Goal: Task Accomplishment & Management: Complete application form

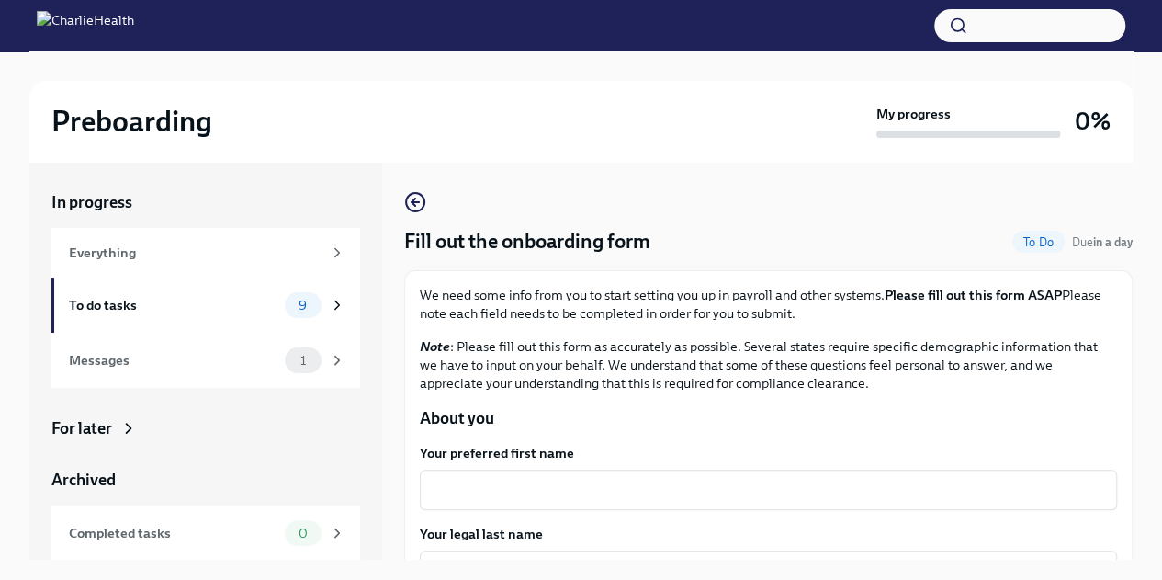
scroll to position [214, 0]
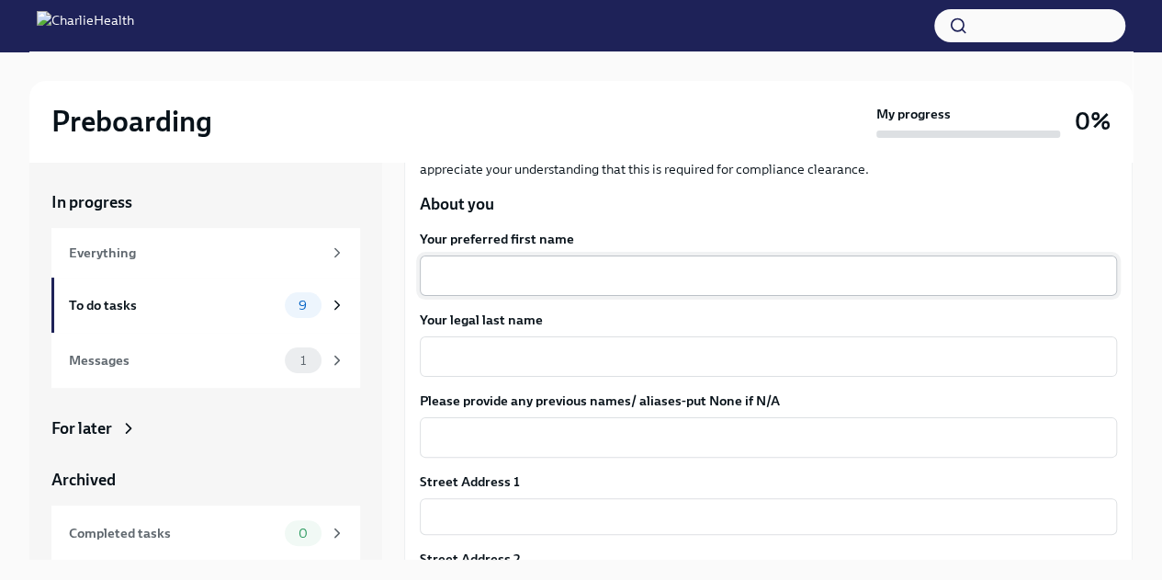
click at [638, 271] on textarea "Your preferred first name" at bounding box center [768, 276] width 675 height 22
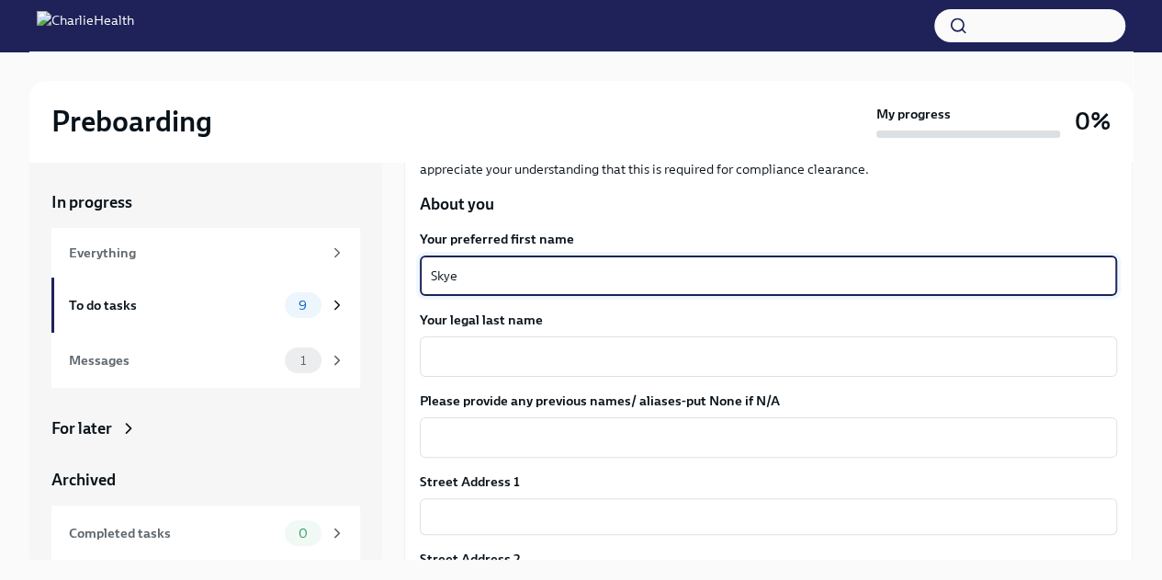
type textarea "Skye"
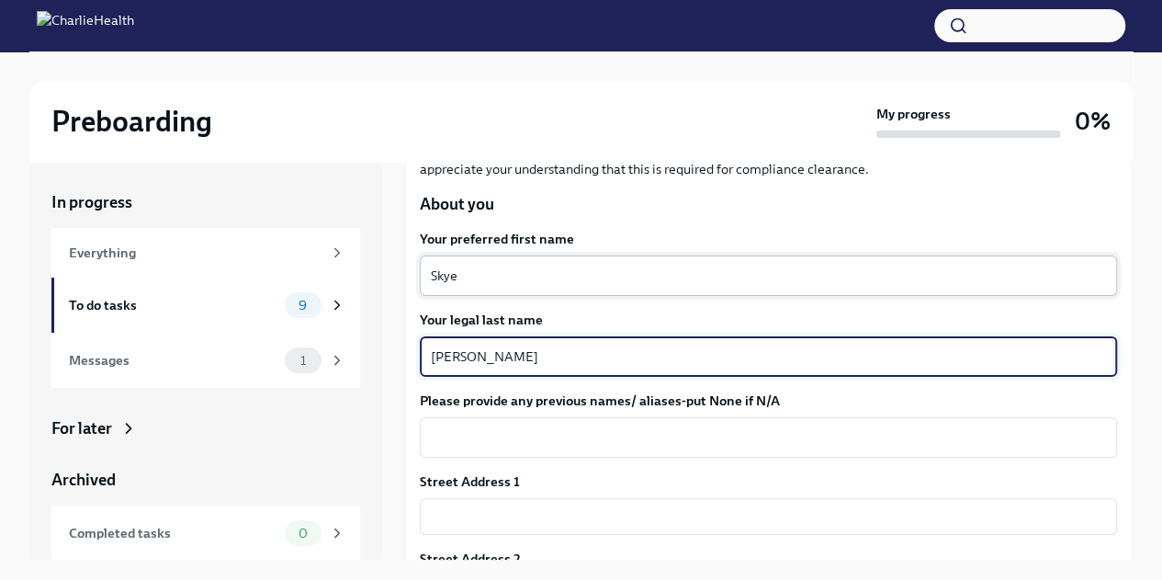
type textarea "[PERSON_NAME]"
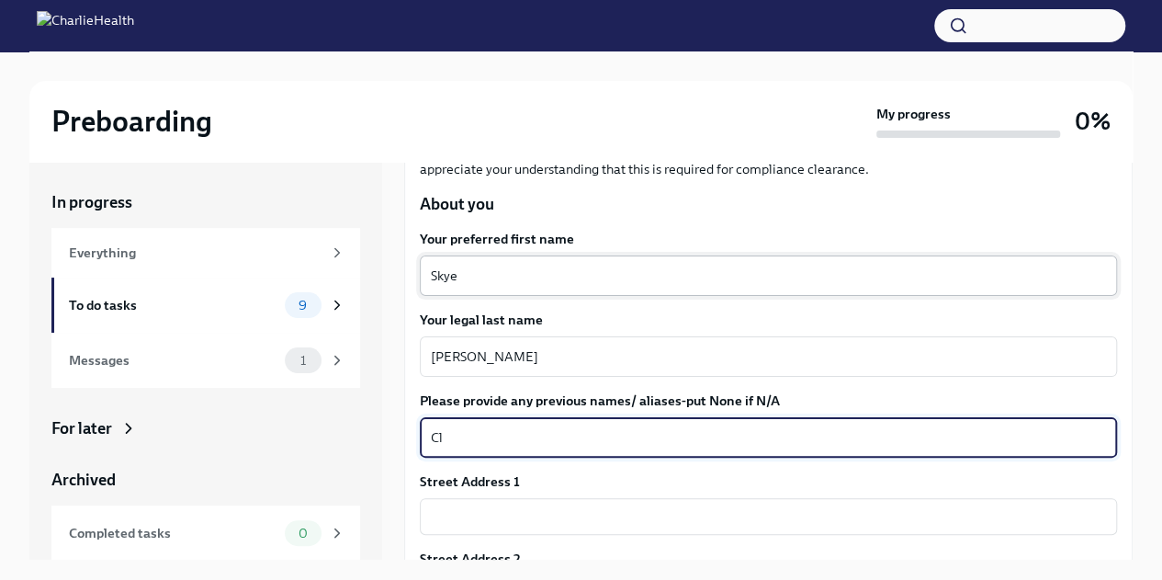
type textarea "C"
type textarea "M"
type textarea "[PERSON_NAME]"
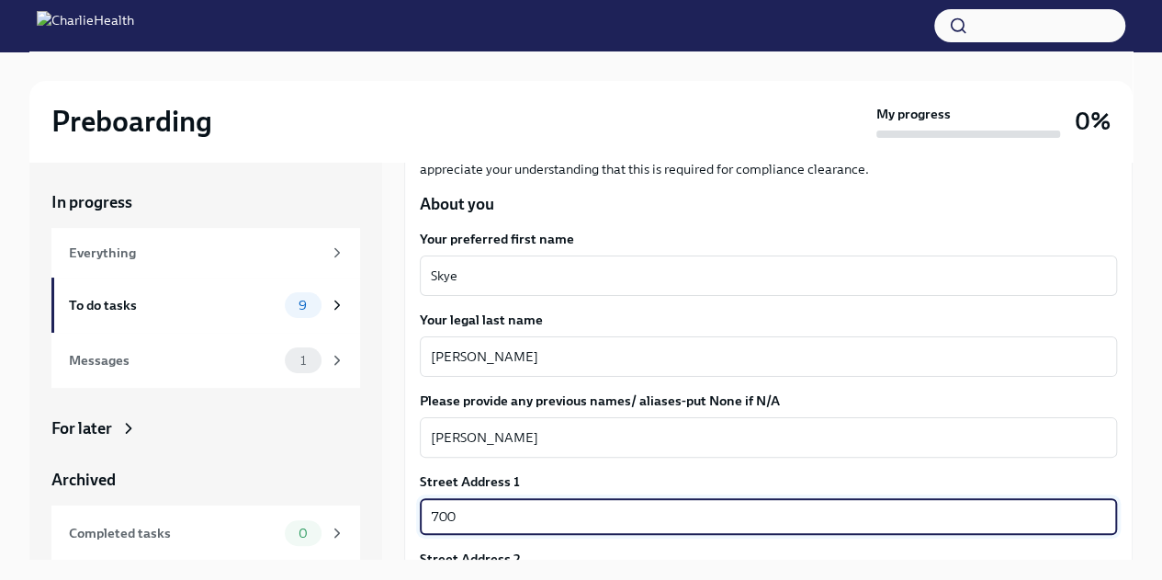
type input "[STREET_ADDRESS]"
type input "78660"
type input "Pflugerville"
type input "[US_STATE]"
type input "US"
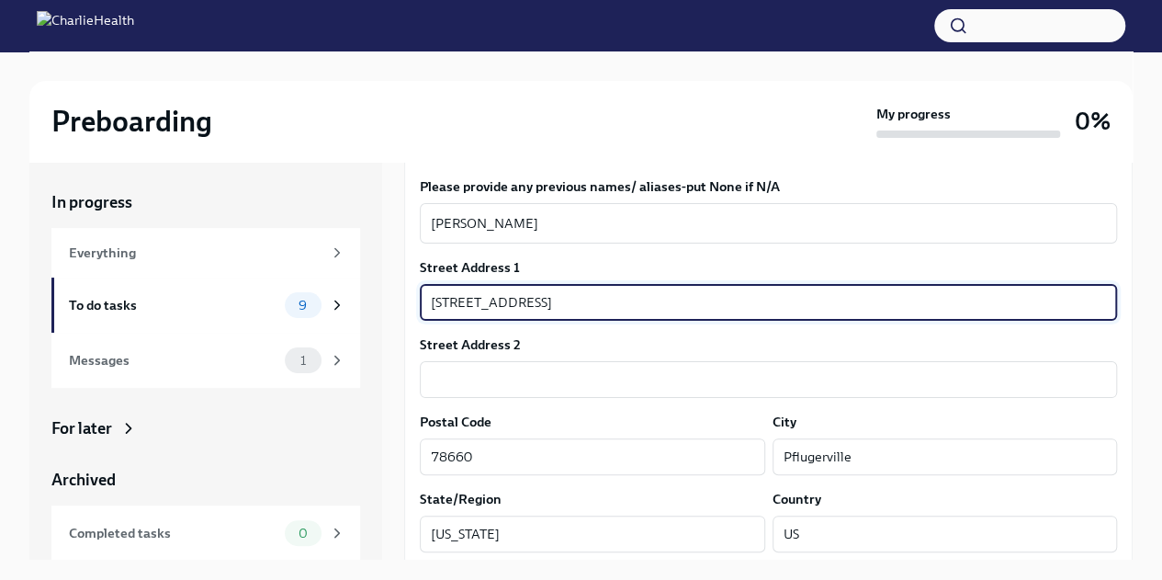
scroll to position [643, 0]
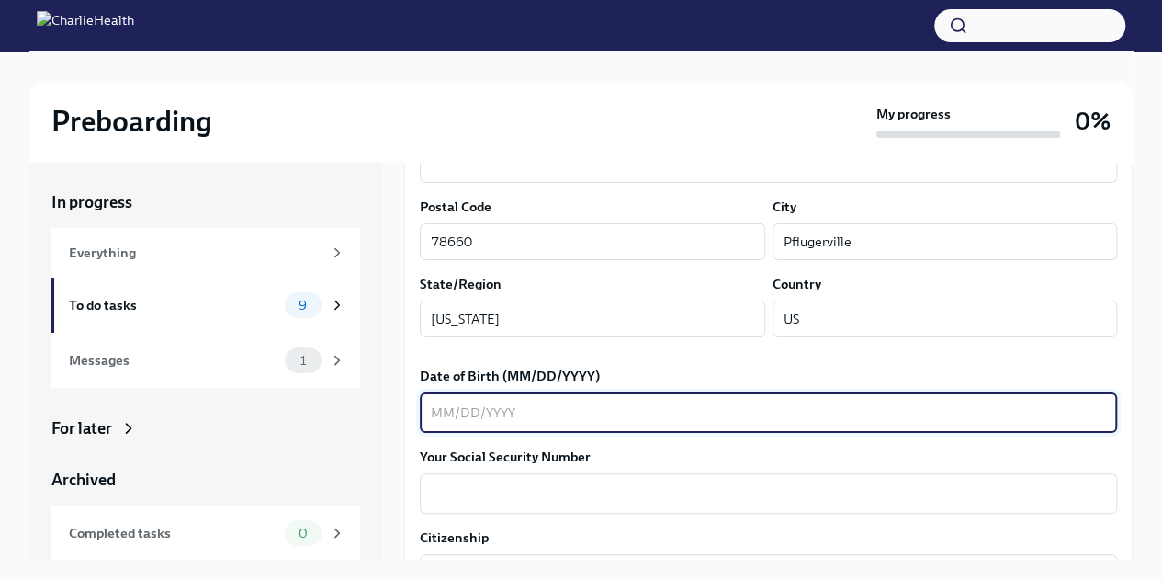
click at [725, 402] on textarea "Date of Birth (MM/DD/YYYY)" at bounding box center [768, 412] width 675 height 22
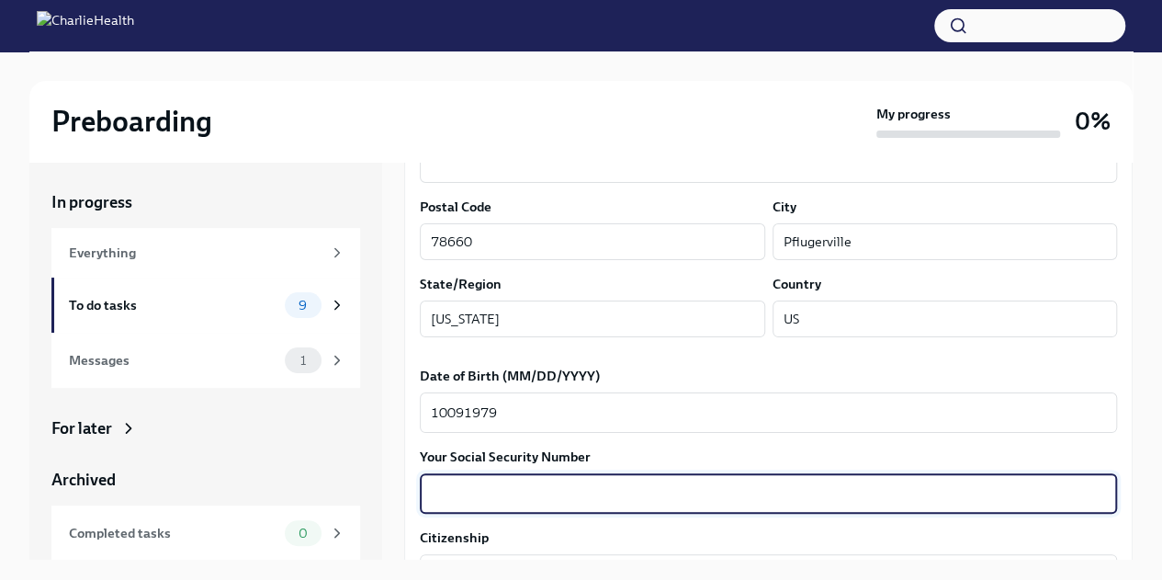
click at [524, 488] on textarea "Your Social Security Number" at bounding box center [768, 493] width 675 height 22
click at [448, 409] on textarea "10091979" at bounding box center [768, 412] width 675 height 22
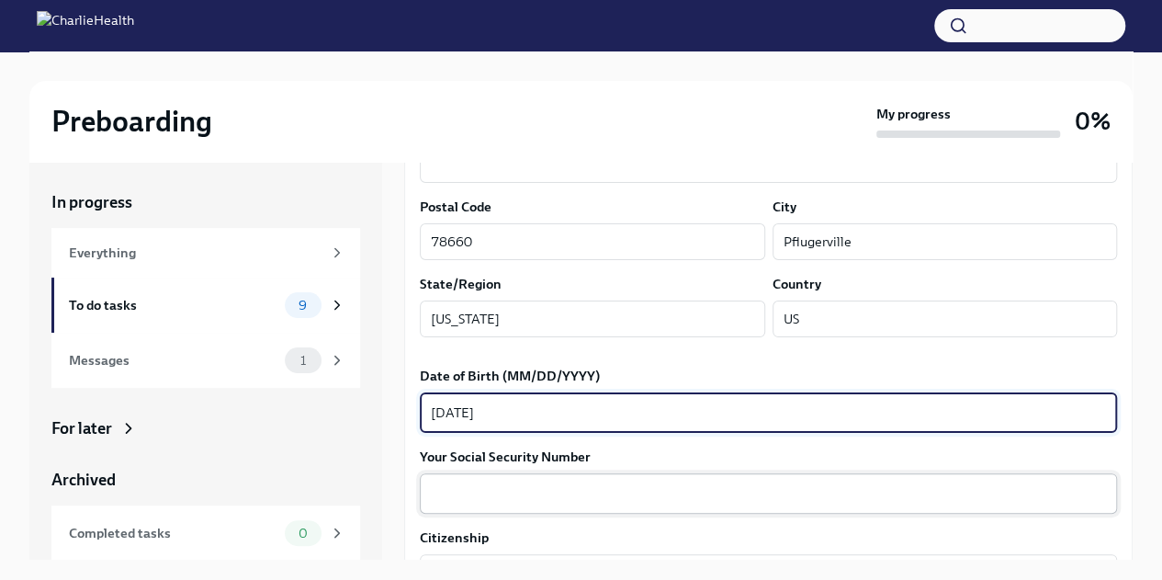
type textarea "[DATE]"
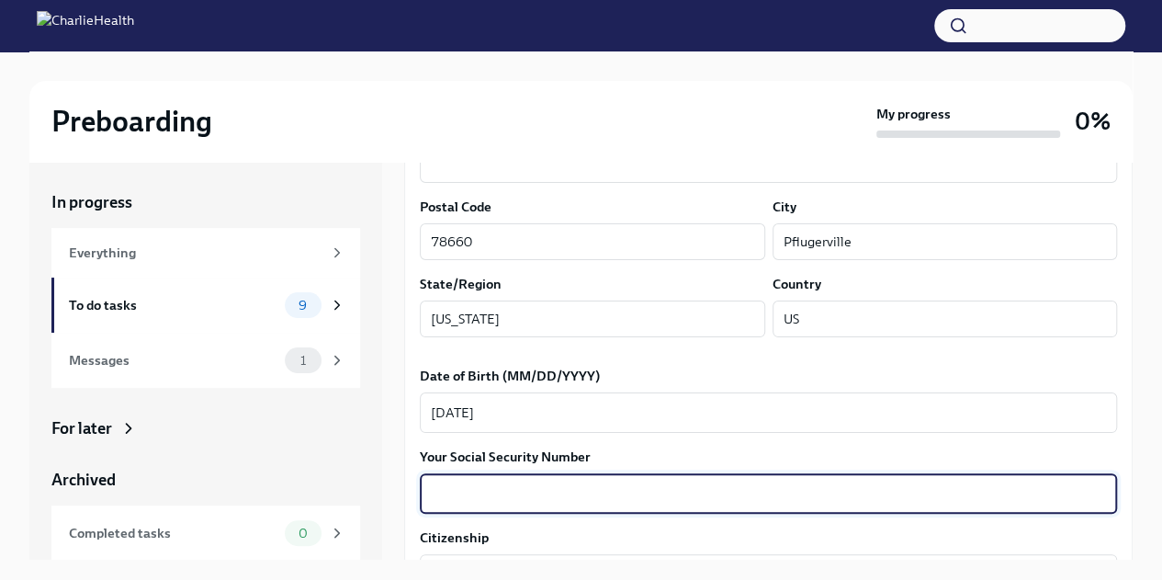
click at [506, 484] on textarea "Your Social Security Number" at bounding box center [768, 493] width 675 height 22
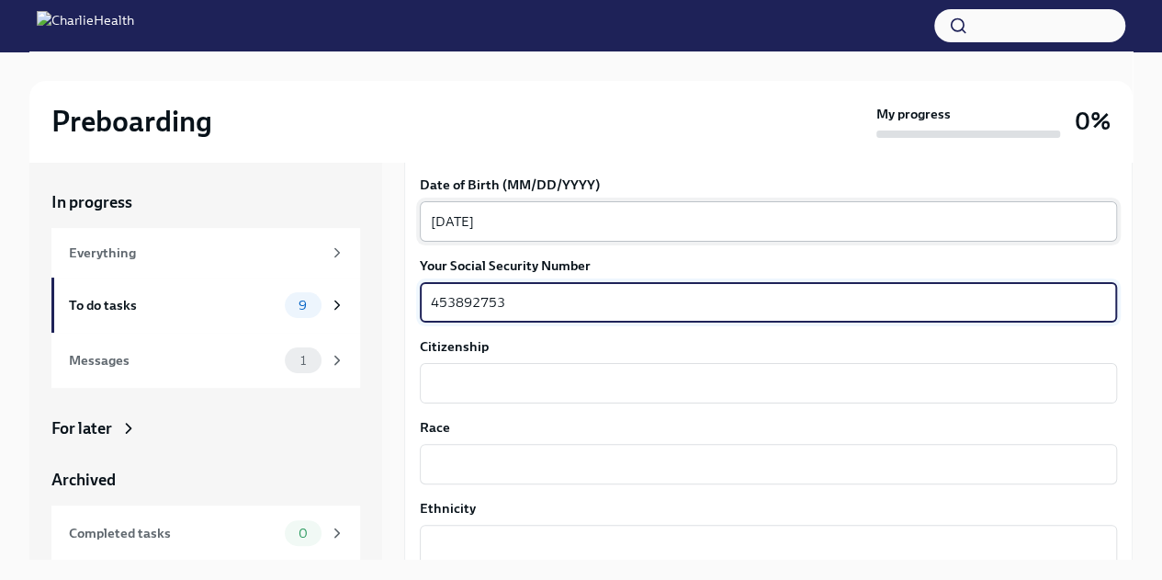
scroll to position [857, 0]
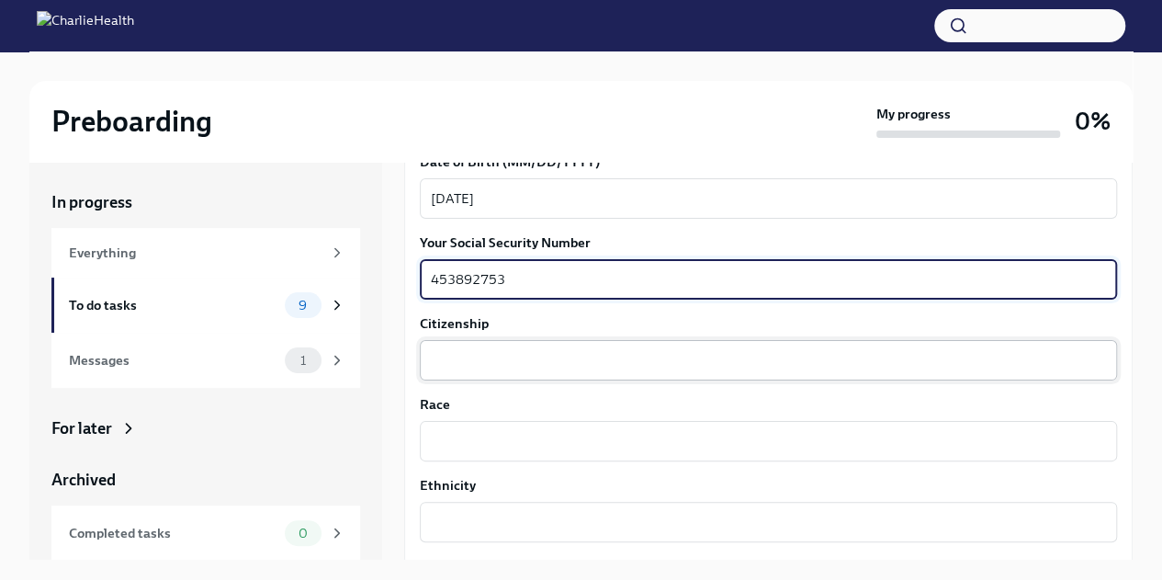
type textarea "453892753"
click at [513, 344] on div "x ​" at bounding box center [768, 360] width 697 height 40
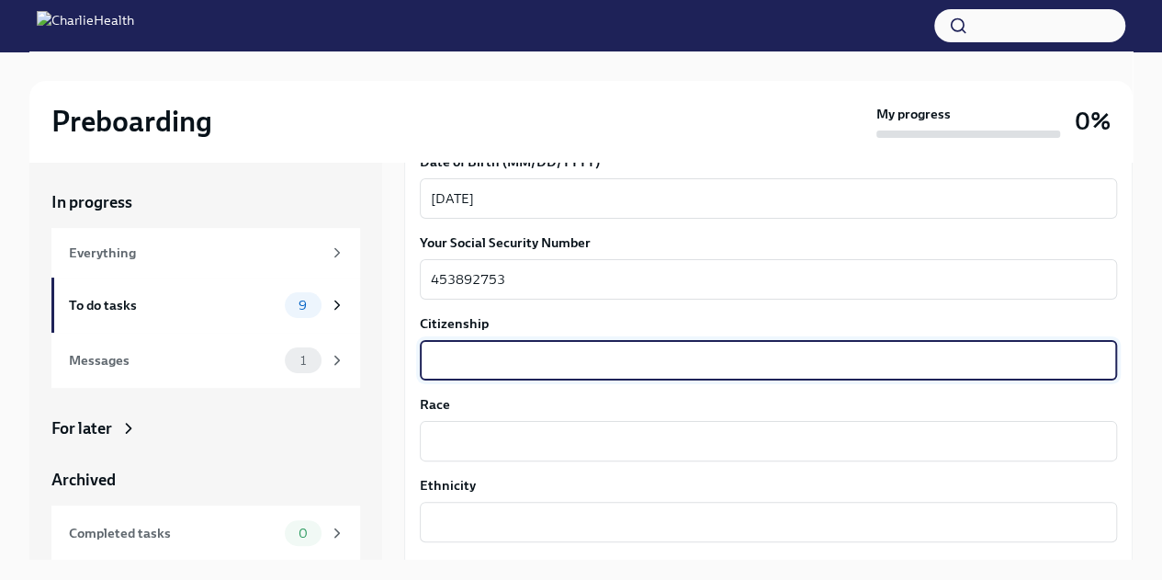
click at [522, 366] on textarea "Citizenship" at bounding box center [768, 360] width 675 height 22
type textarea "[GEOGRAPHIC_DATA]"
click at [582, 456] on div "x ​" at bounding box center [768, 441] width 697 height 40
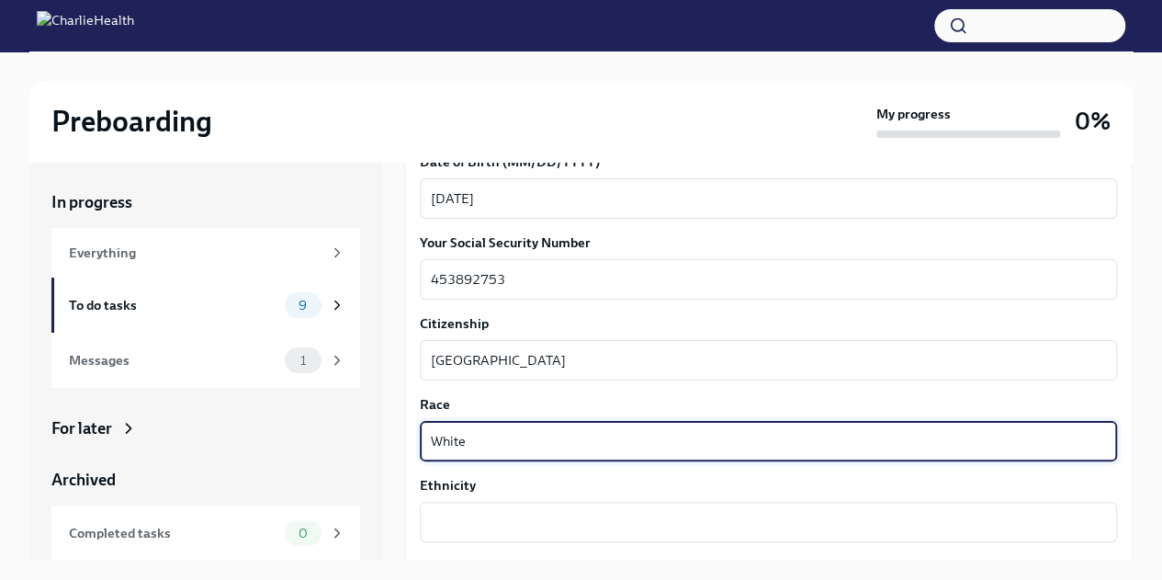
scroll to position [1071, 0]
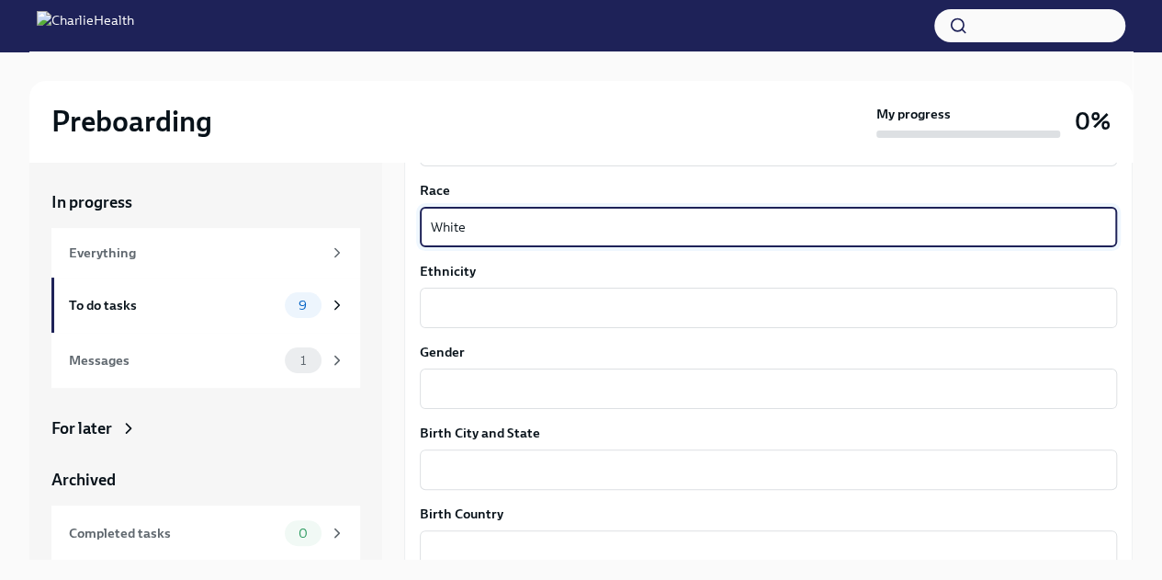
drag, startPoint x: 488, startPoint y: 227, endPoint x: 398, endPoint y: 225, distance: 90.1
click at [398, 225] on div "In progress Everything To do tasks 9 Messages 1 For later Archived Completed ta…" at bounding box center [580, 361] width 1103 height 398
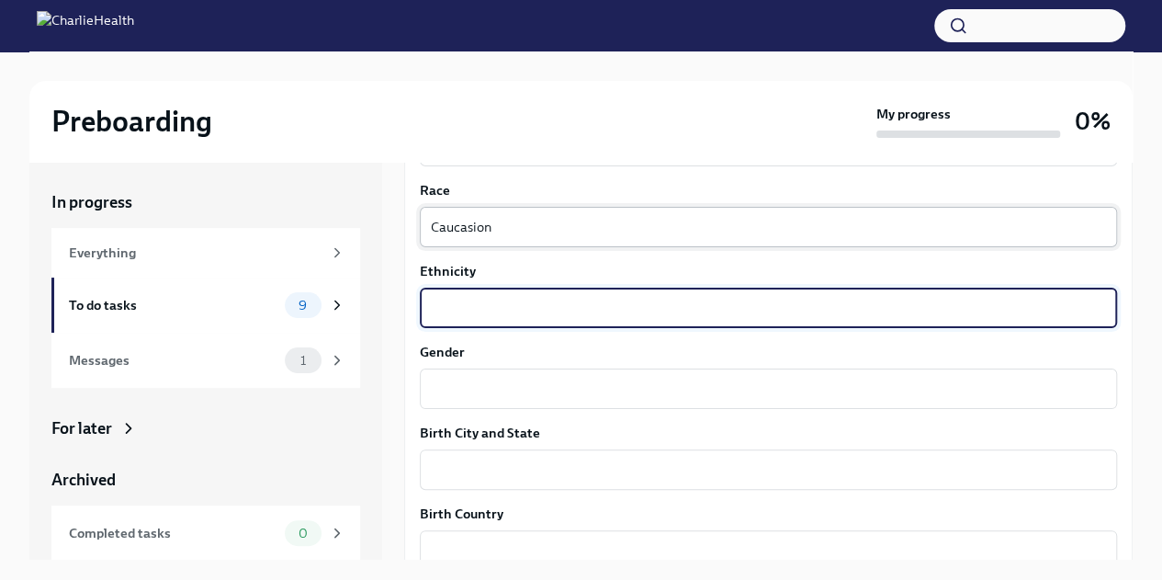
click at [460, 226] on textarea "Caucasion" at bounding box center [768, 227] width 675 height 22
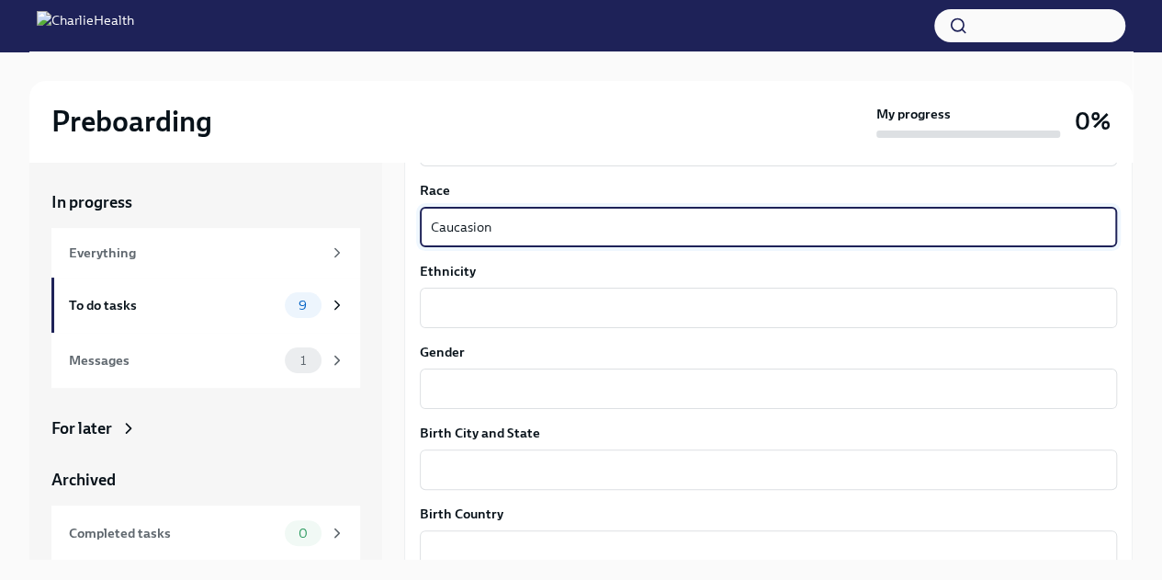
click at [0, 0] on span "Caucasian" at bounding box center [0, 0] width 0 height 0
type textarea "Caucasian"
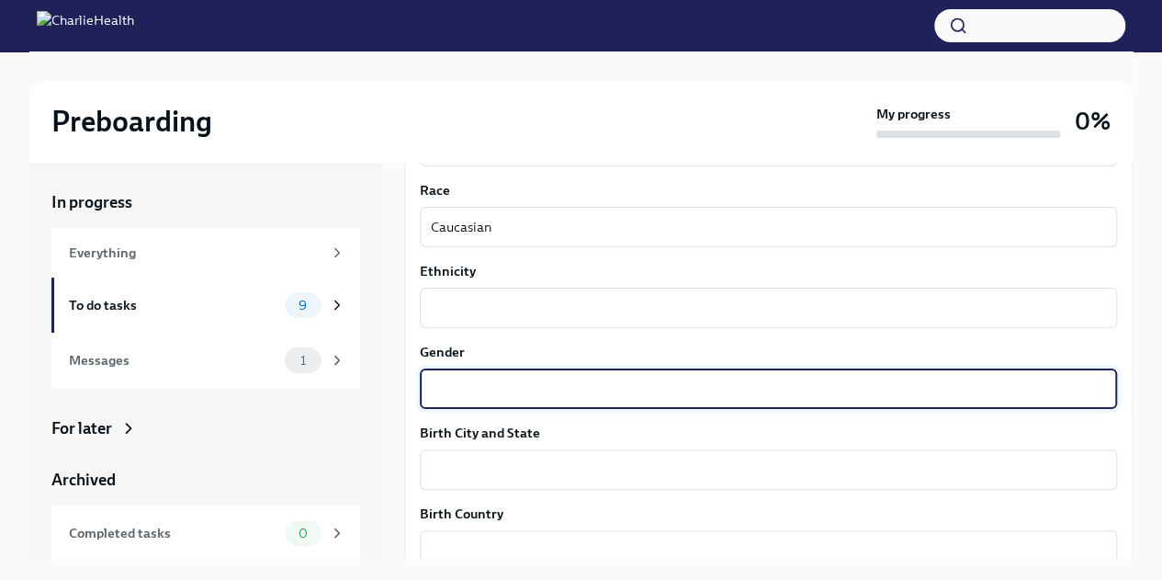
click at [548, 390] on textarea "Gender" at bounding box center [768, 389] width 675 height 22
type textarea "[DEMOGRAPHIC_DATA]"
click at [545, 462] on textarea "Birth City and State" at bounding box center [768, 469] width 675 height 22
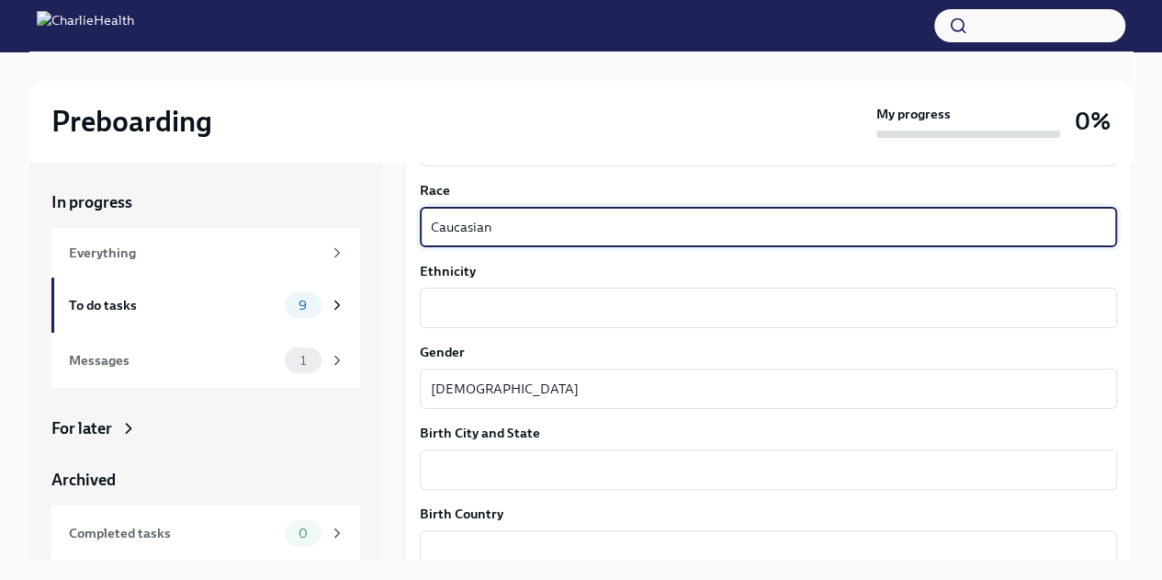
drag, startPoint x: 499, startPoint y: 227, endPoint x: 358, endPoint y: 221, distance: 140.7
click at [358, 221] on div "In progress Everything To do tasks 9 Messages 1 For later Archived Completed ta…" at bounding box center [580, 361] width 1103 height 398
type textarea "White"
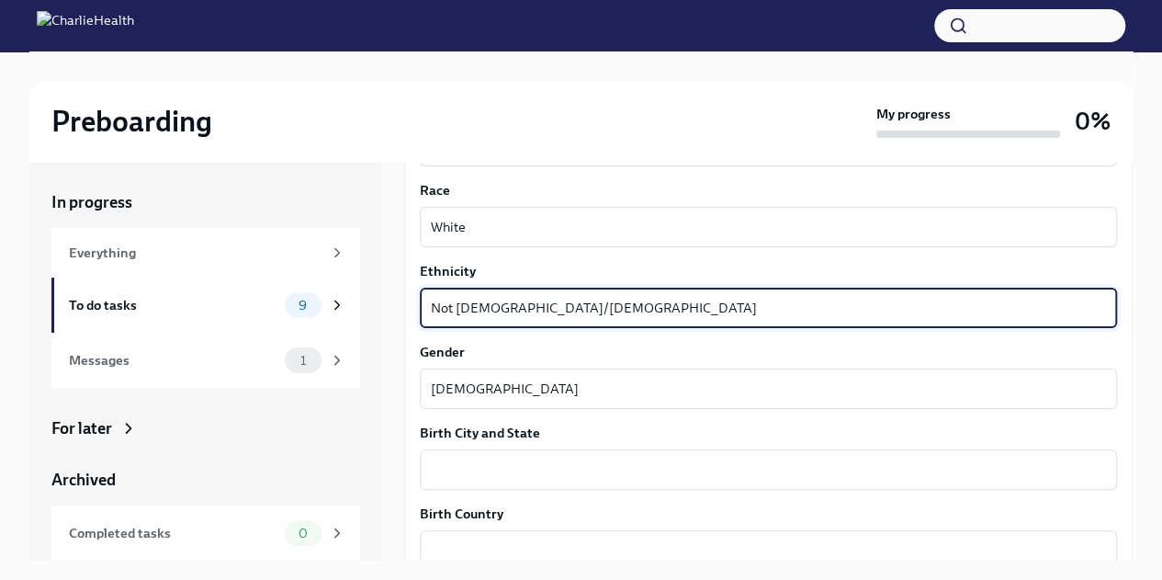
scroll to position [1286, 0]
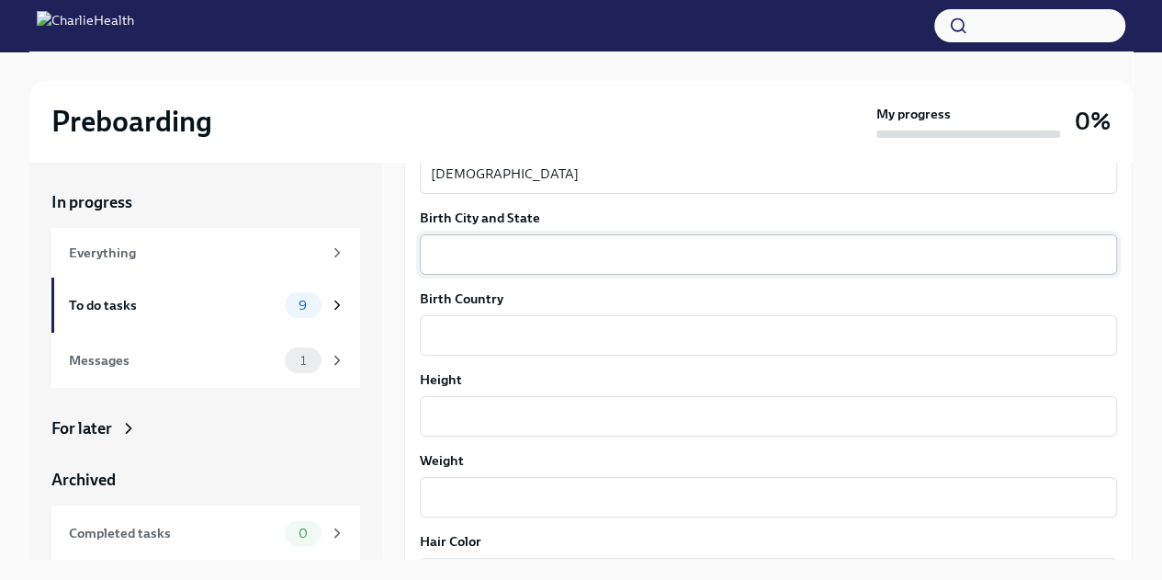
type textarea "Not [DEMOGRAPHIC_DATA]/[DEMOGRAPHIC_DATA]"
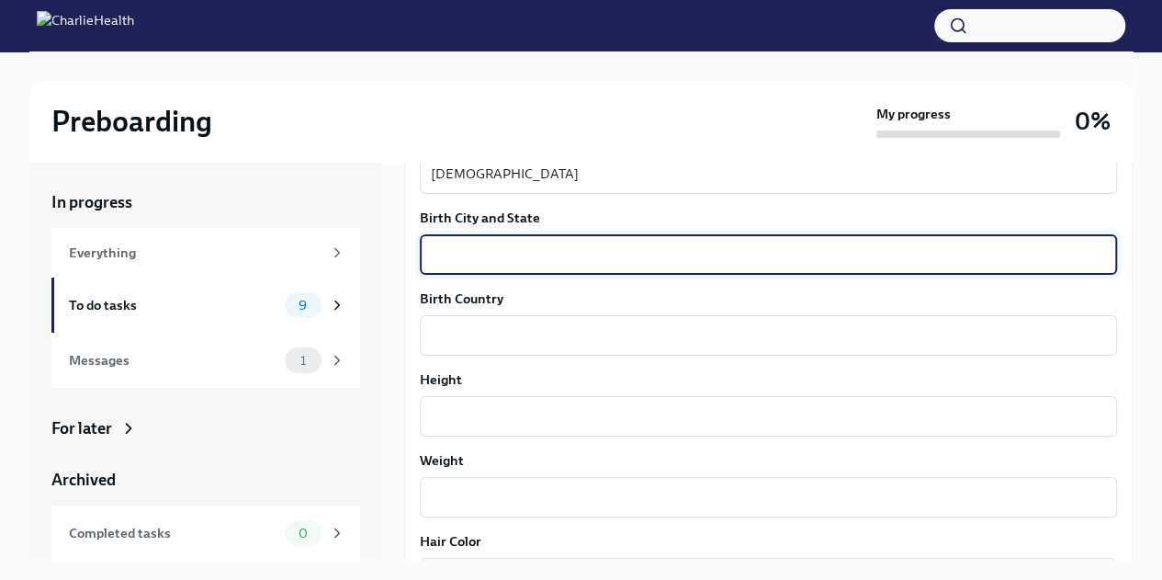
click at [625, 256] on textarea "Birth City and State" at bounding box center [768, 254] width 675 height 22
type textarea "[GEOGRAPHIC_DATA], [US_STATE]"
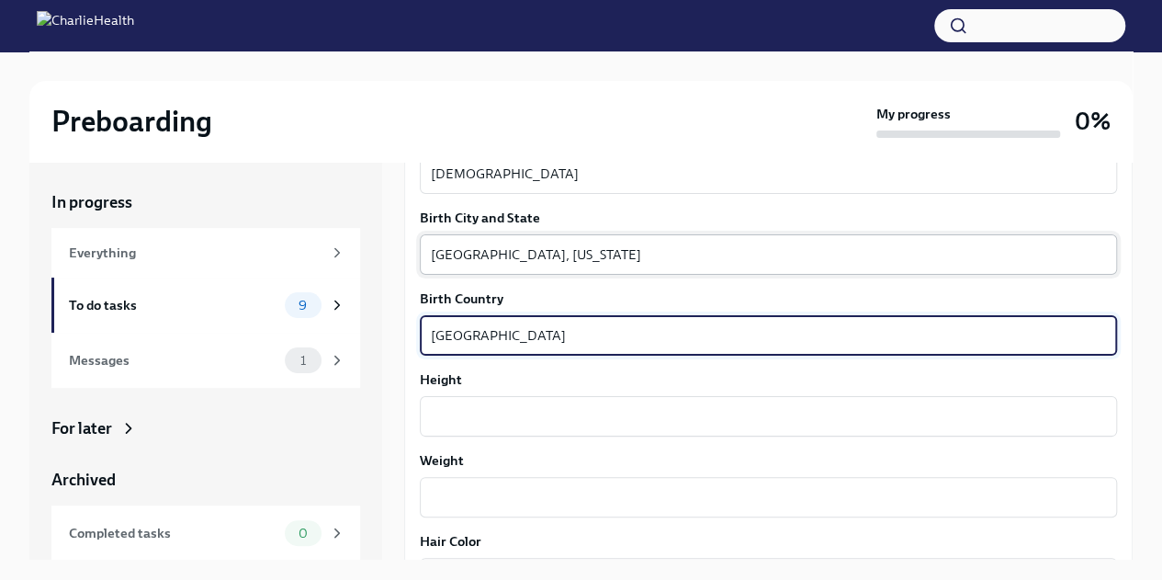
type textarea "[GEOGRAPHIC_DATA]"
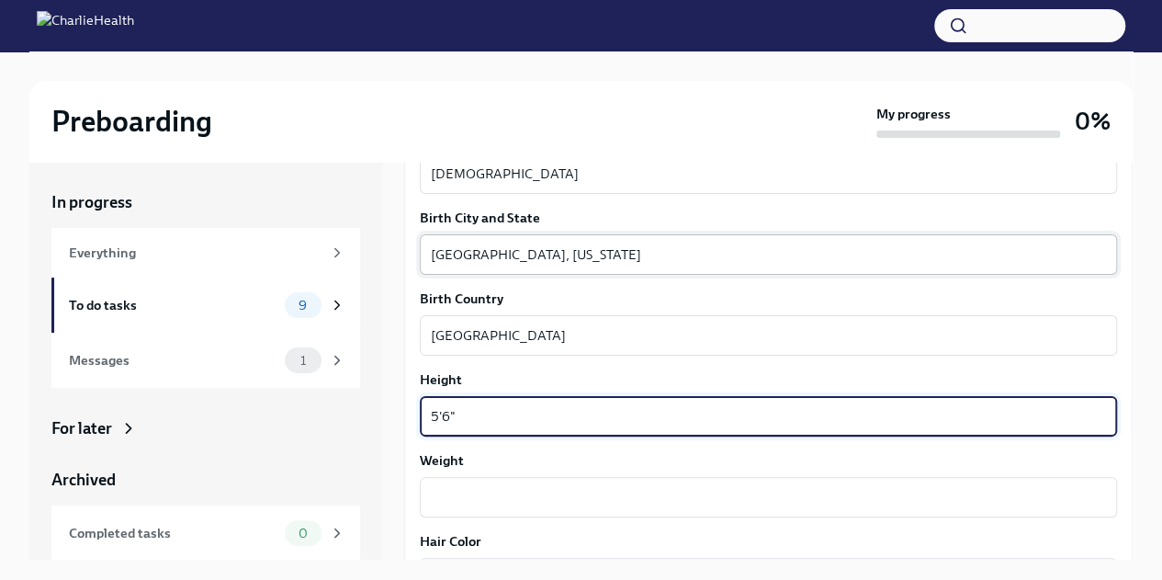
type textarea "5'6""
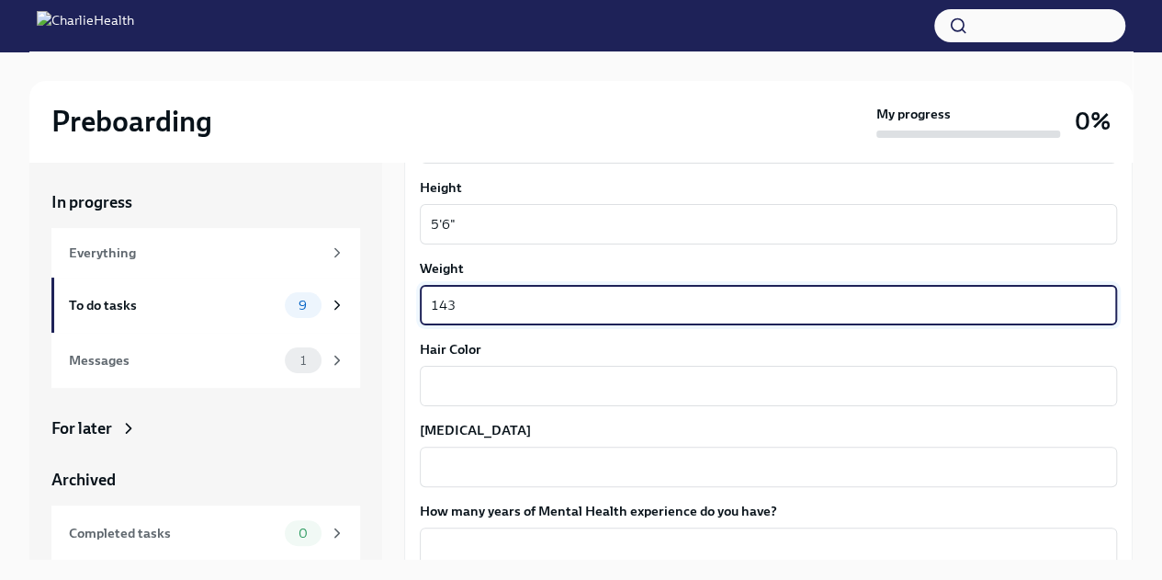
scroll to position [1500, 0]
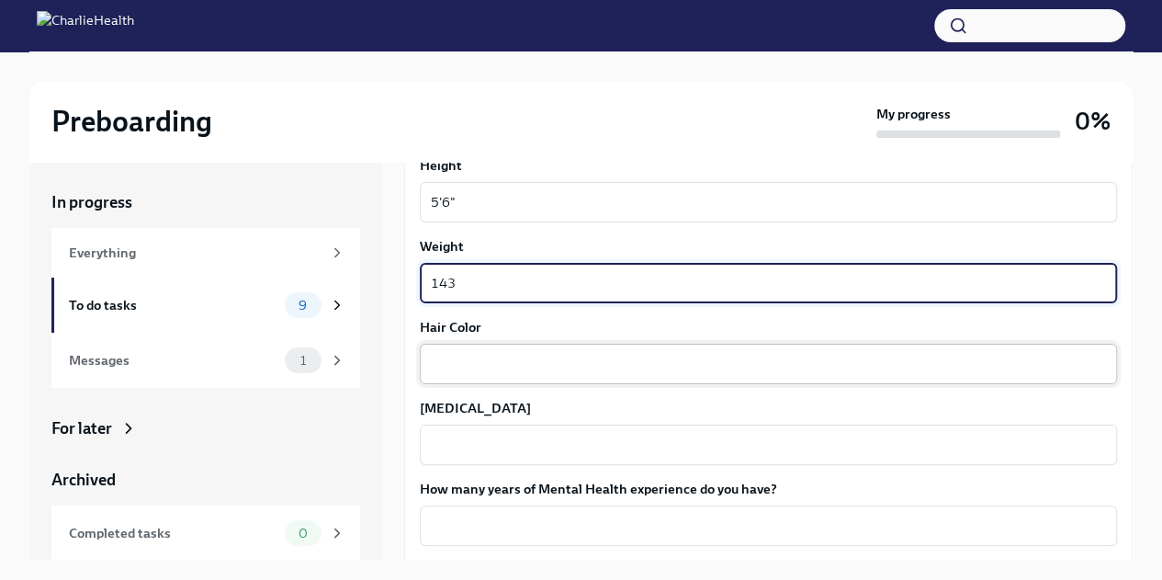
type textarea "143"
click at [566, 356] on textarea "Hair Color" at bounding box center [768, 364] width 675 height 22
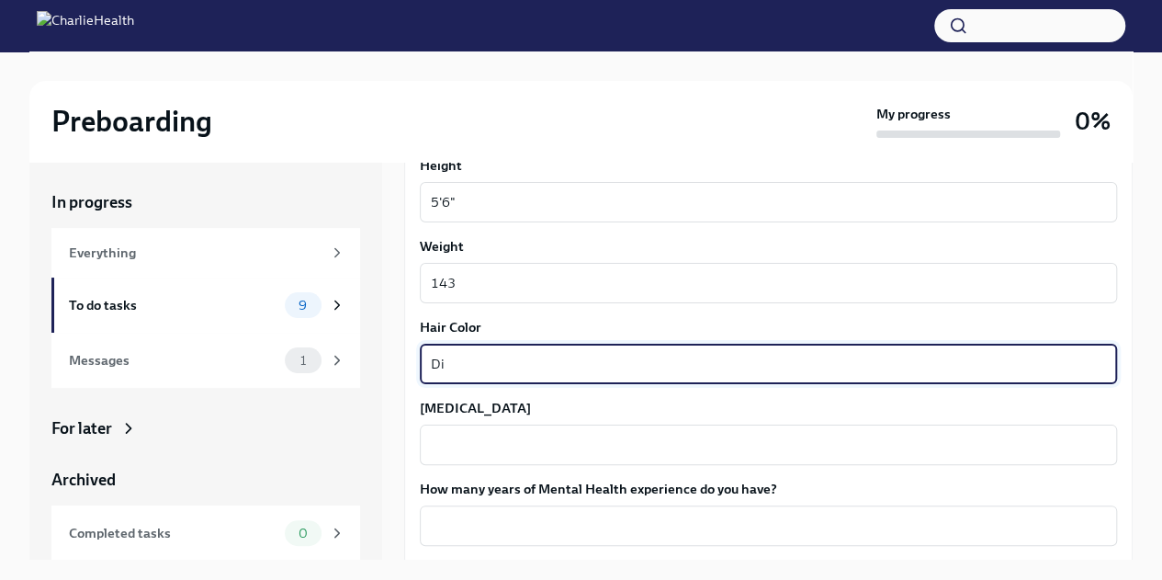
type textarea "D"
type textarea "Dirty blonde"
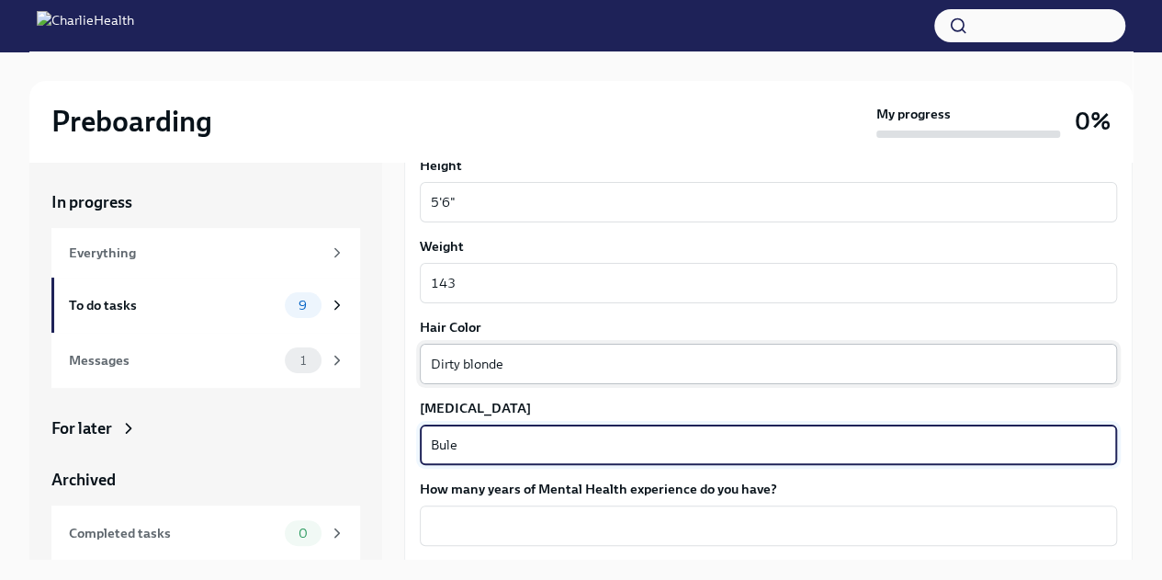
scroll to position [1703, 0]
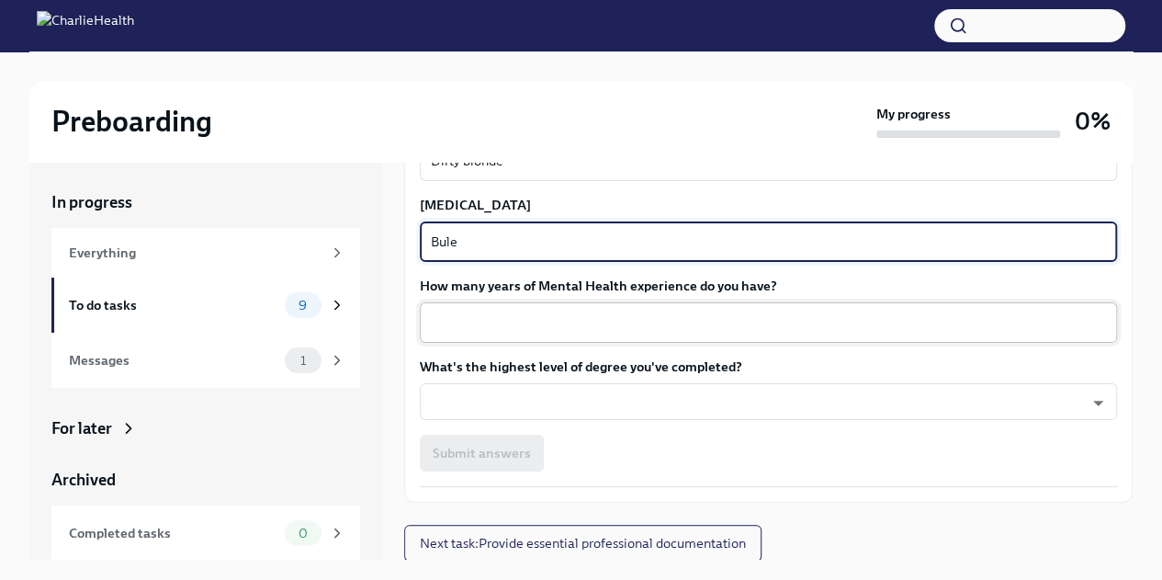
type textarea "Bule"
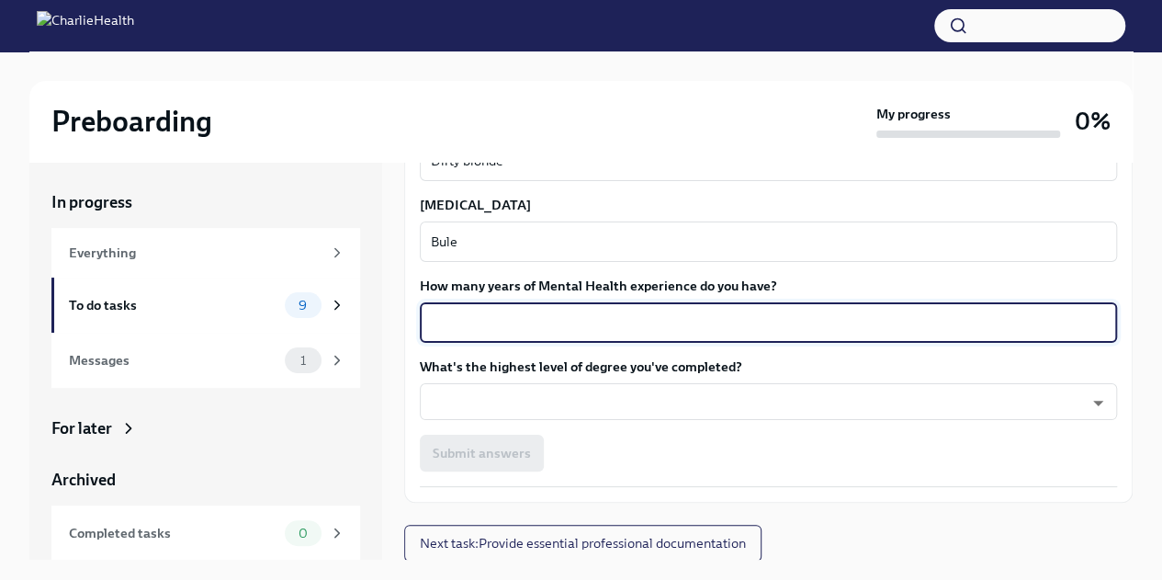
click at [561, 322] on textarea "How many years of Mental Health experience do you have?" at bounding box center [768, 322] width 675 height 22
type textarea "2"
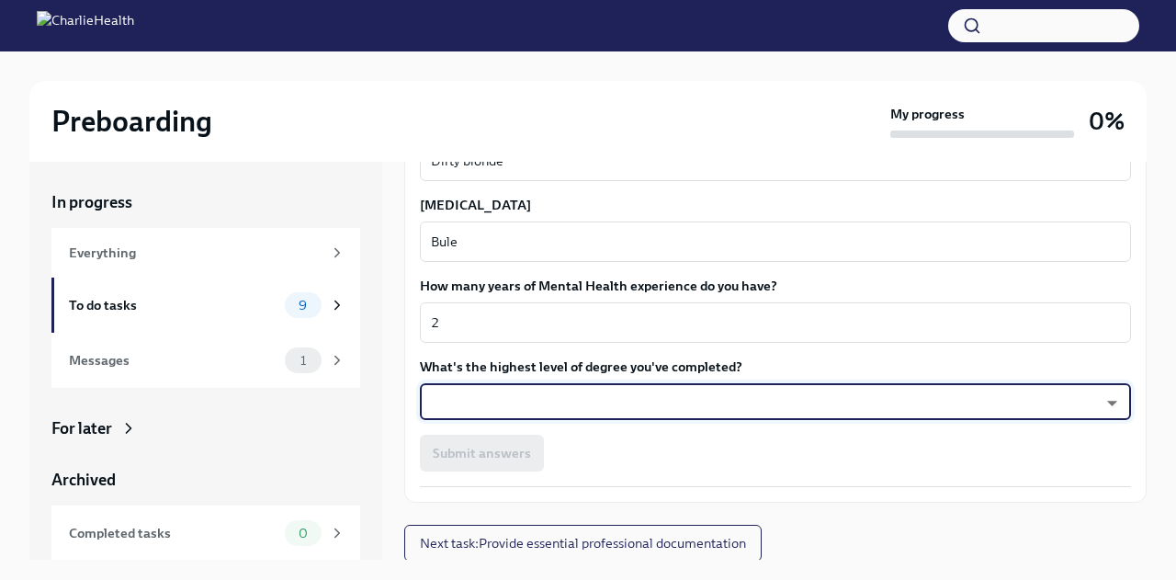
click at [1080, 398] on body "Preboarding My progress 0% In progress Everything To do tasks 9 Messages 1 For …" at bounding box center [588, 305] width 1176 height 611
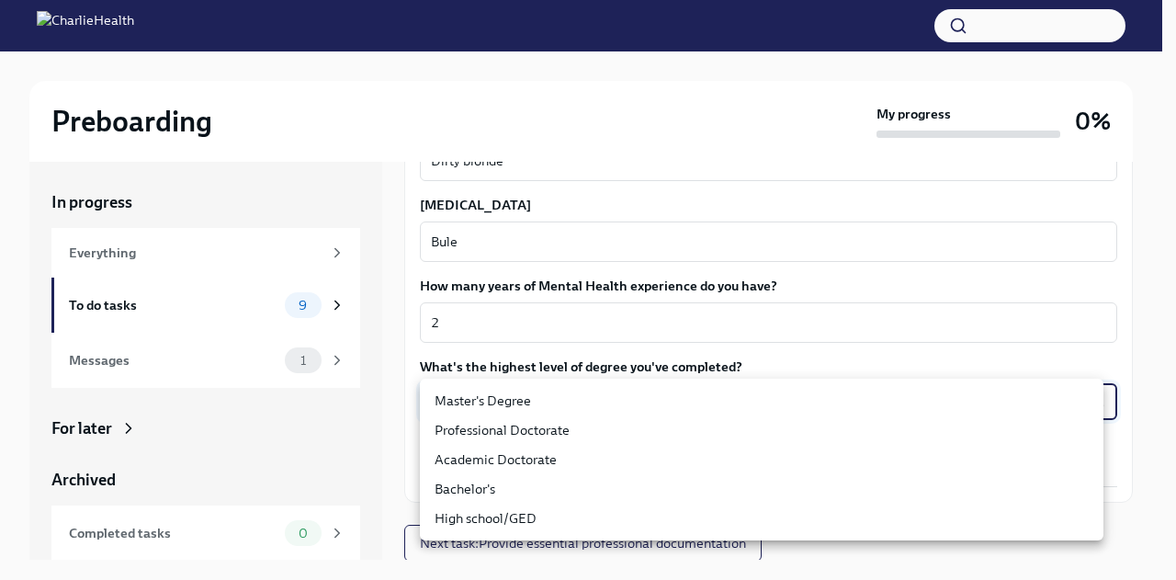
click at [697, 402] on li "Master's Degree" at bounding box center [762, 400] width 684 height 29
type input "2vBr-ghkD"
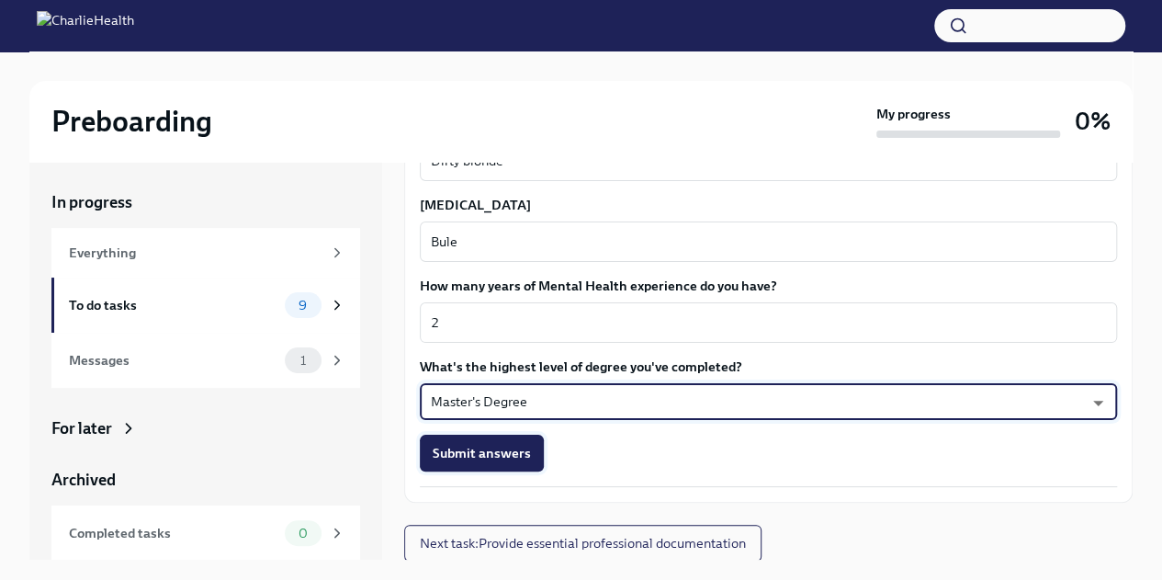
click at [528, 450] on button "Submit answers" at bounding box center [482, 453] width 124 height 37
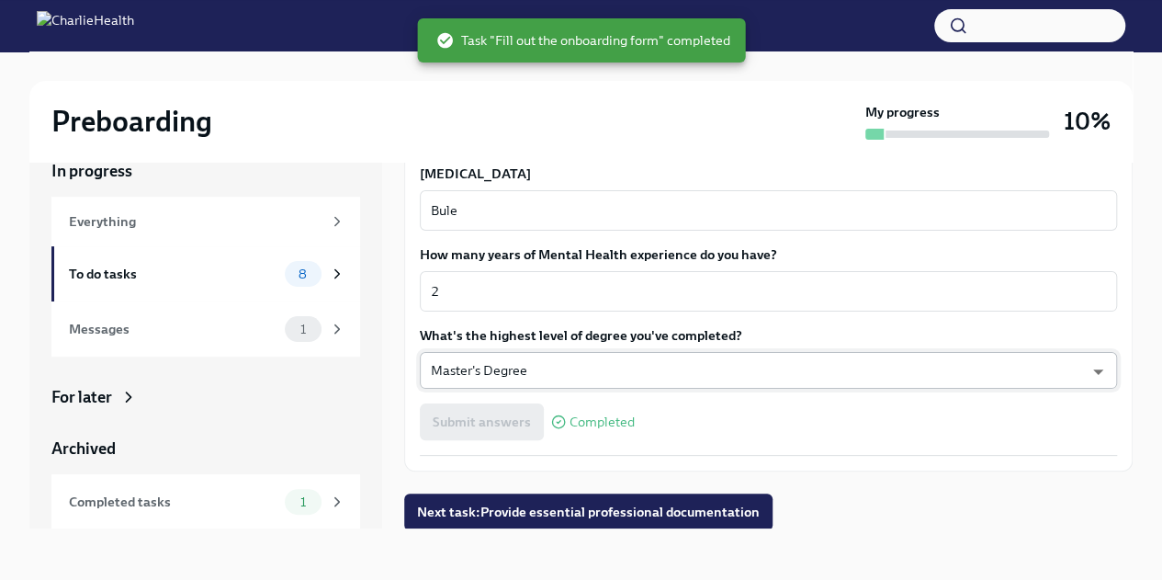
scroll to position [1704, 0]
click at [696, 512] on span "Next task : Provide essential professional documentation" at bounding box center [588, 511] width 343 height 18
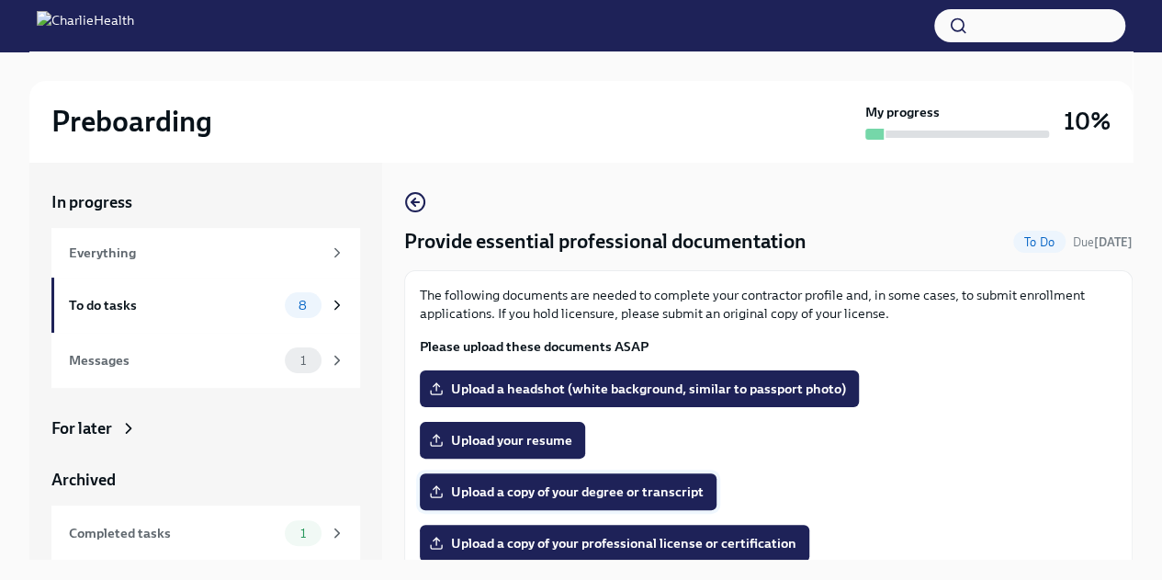
click at [598, 495] on span "Upload a copy of your degree or transcript" at bounding box center [568, 491] width 271 height 18
click at [0, 0] on input "Upload a copy of your degree or transcript" at bounding box center [0, 0] width 0 height 0
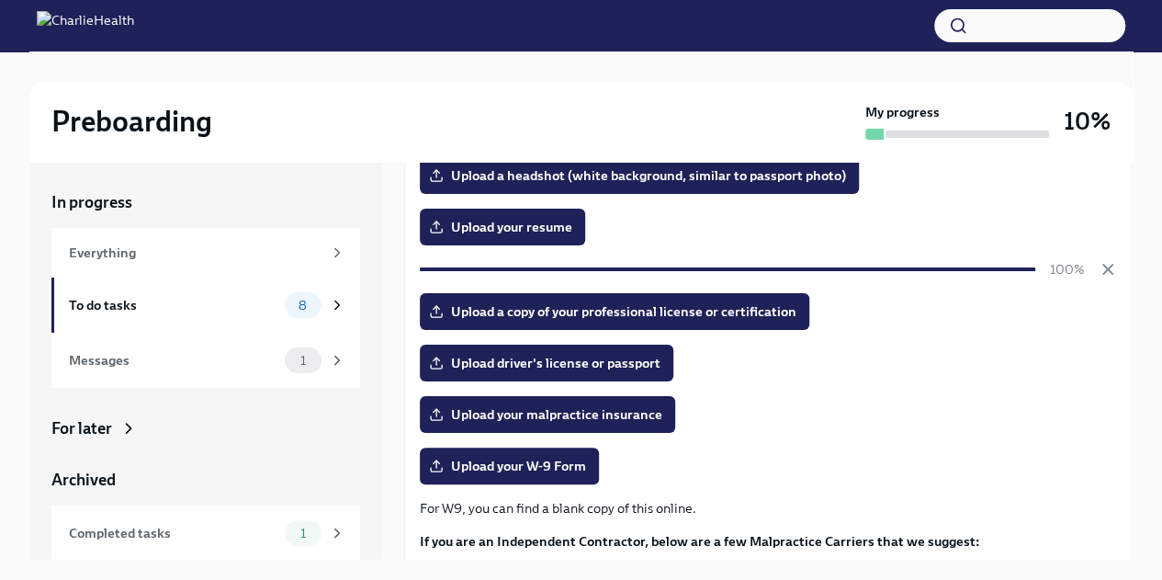
scroll to position [214, 0]
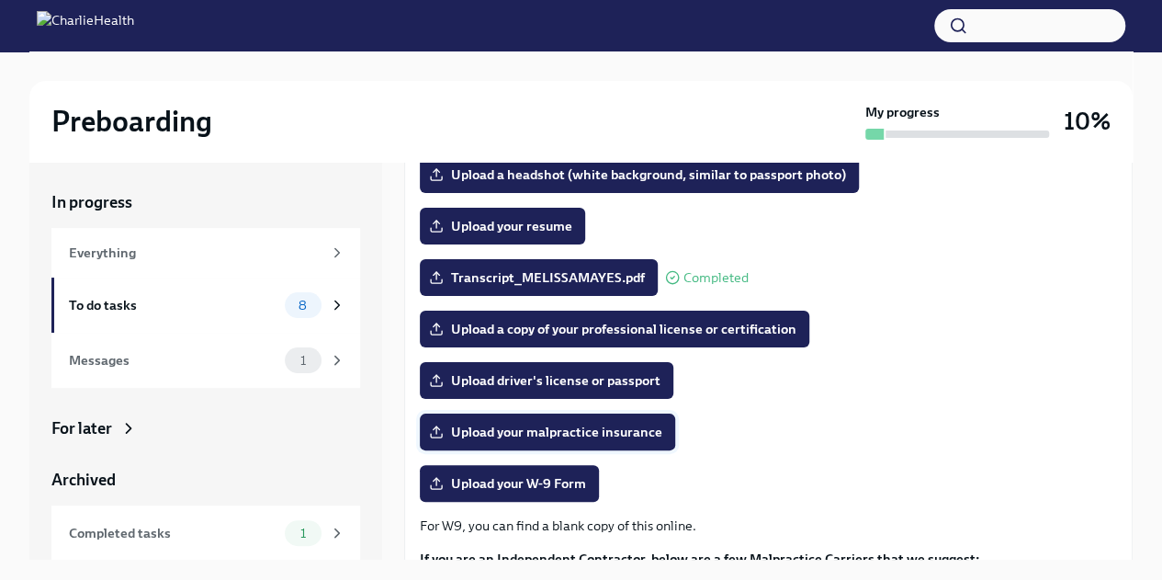
click at [648, 437] on span "Upload your malpractice insurance" at bounding box center [548, 432] width 230 height 18
click at [0, 0] on input "Upload your malpractice insurance" at bounding box center [0, 0] width 0 height 0
drag, startPoint x: 673, startPoint y: 431, endPoint x: 783, endPoint y: 469, distance: 116.8
click at [783, 462] on div "The following documents are needed to complete your contractor profile and, in …" at bounding box center [768, 379] width 697 height 615
drag, startPoint x: 695, startPoint y: 442, endPoint x: 771, endPoint y: 512, distance: 103.4
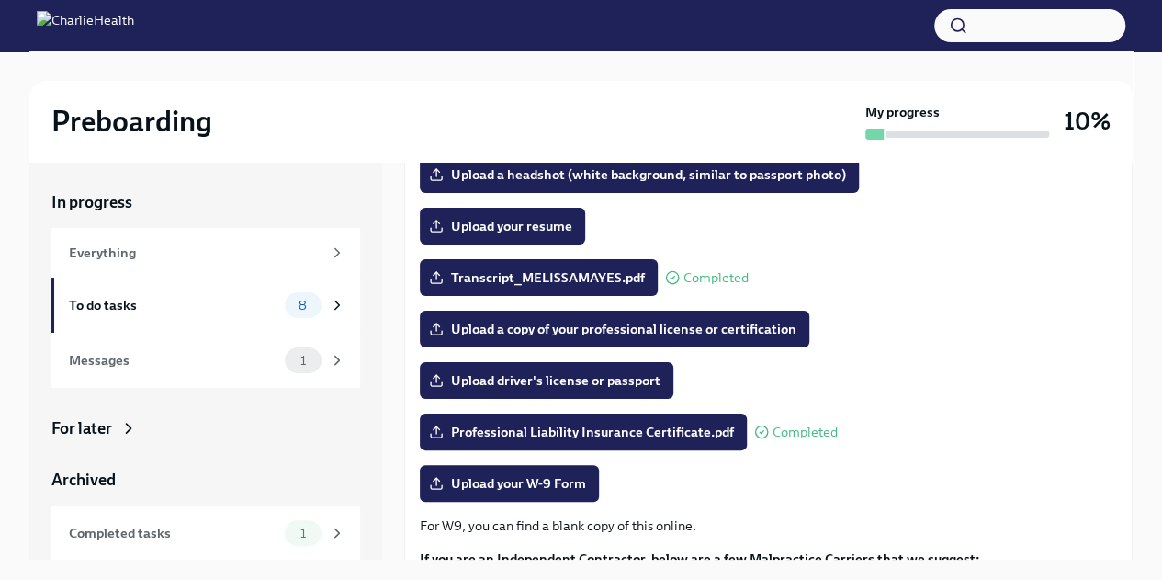
click at [771, 512] on div "The following documents are needed to complete your contractor profile and, in …" at bounding box center [768, 379] width 697 height 615
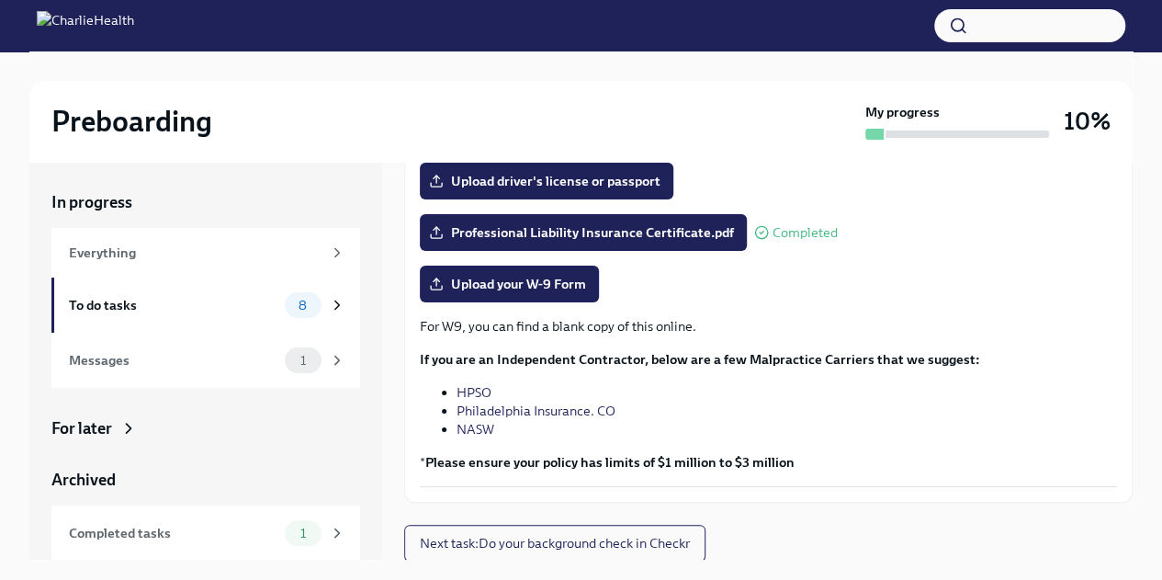
scroll to position [0, 0]
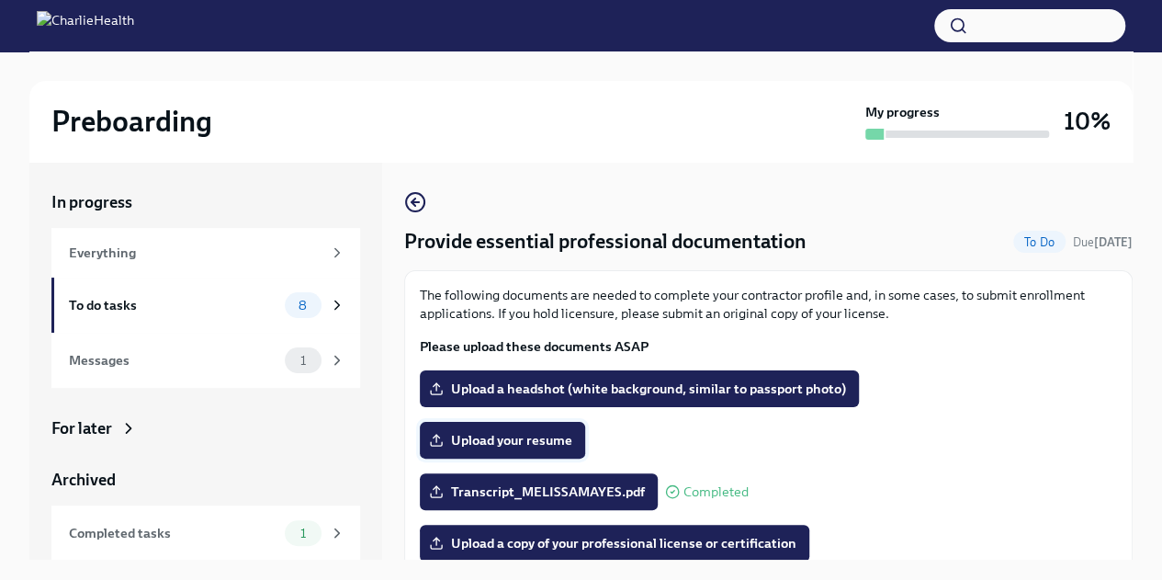
click at [525, 448] on span "Upload your resume" at bounding box center [503, 440] width 140 height 18
click at [0, 0] on input "Upload your resume" at bounding box center [0, 0] width 0 height 0
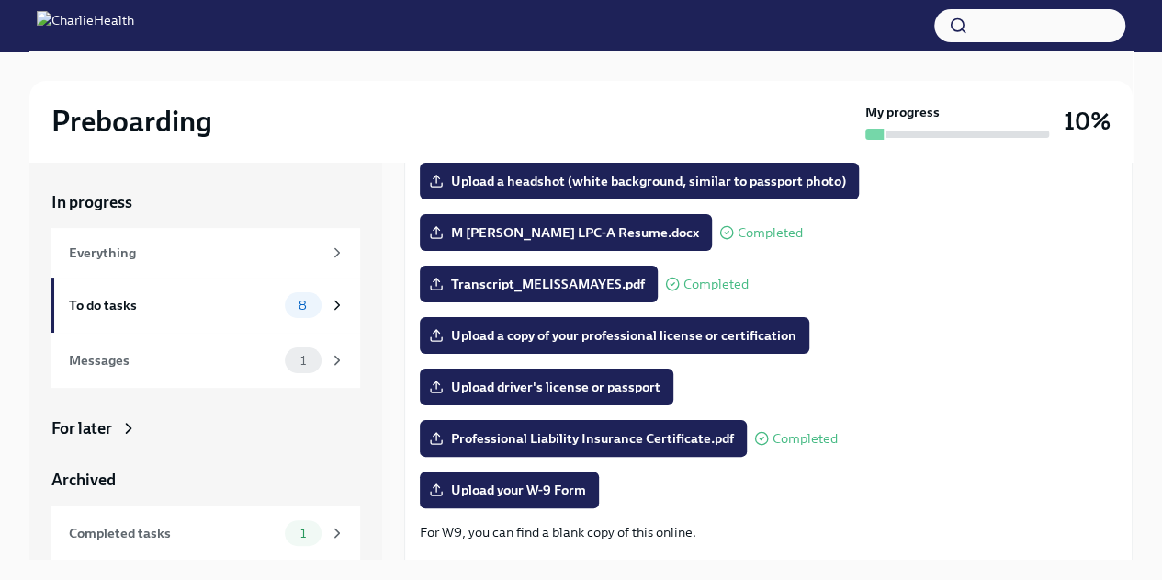
scroll to position [214, 0]
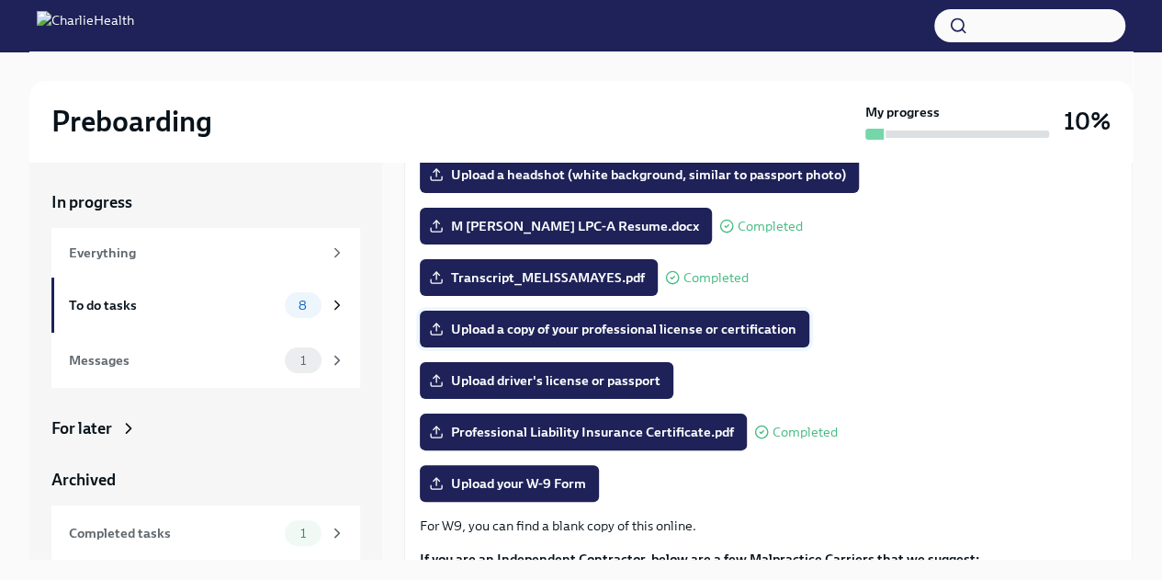
click at [536, 327] on span "Upload a copy of your professional license or certification" at bounding box center [615, 329] width 364 height 18
click at [0, 0] on input "Upload a copy of your professional license or certification" at bounding box center [0, 0] width 0 height 0
click at [617, 386] on span "Upload driver's license or passport" at bounding box center [547, 380] width 228 height 18
click at [0, 0] on input "Upload driver's license or passport" at bounding box center [0, 0] width 0 height 0
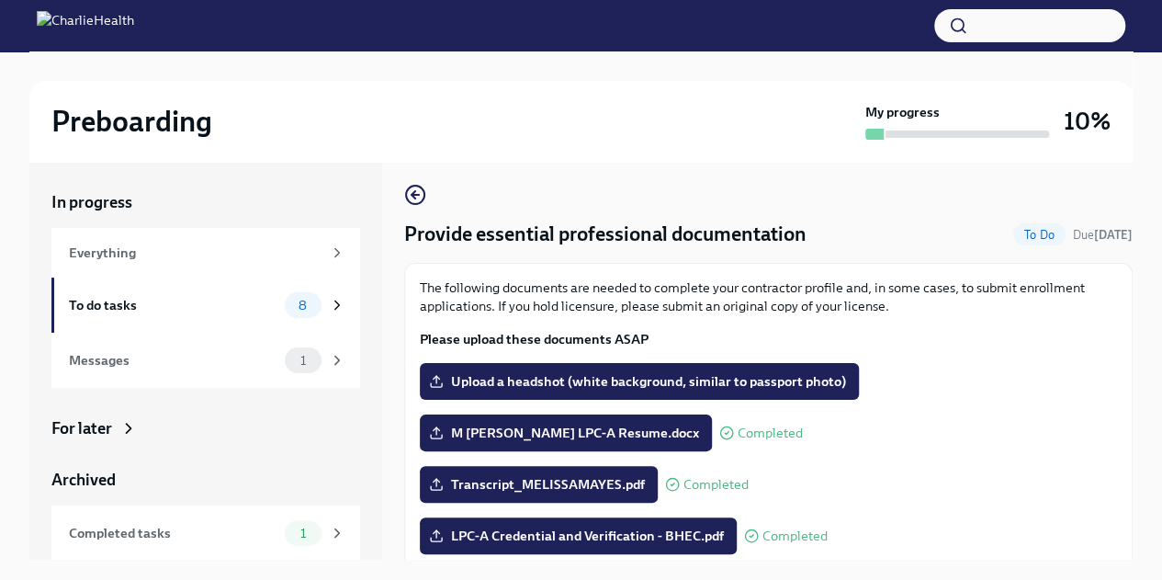
scroll to position [0, 0]
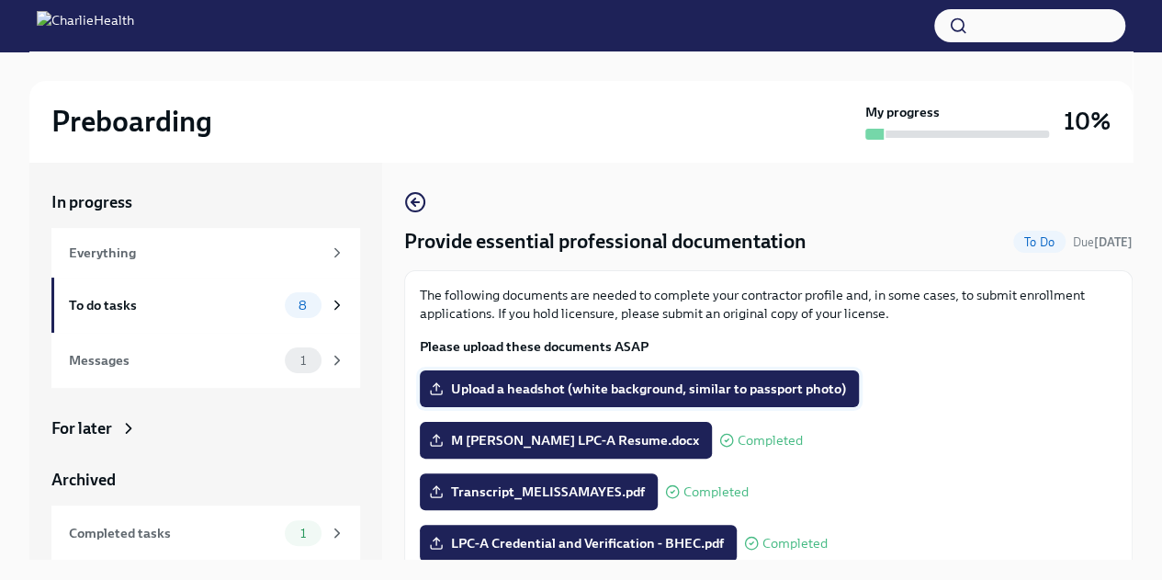
click at [621, 390] on span "Upload a headshot (white background, similar to passport photo)" at bounding box center [639, 388] width 413 height 18
click at [0, 0] on input "Upload a headshot (white background, similar to passport photo)" at bounding box center [0, 0] width 0 height 0
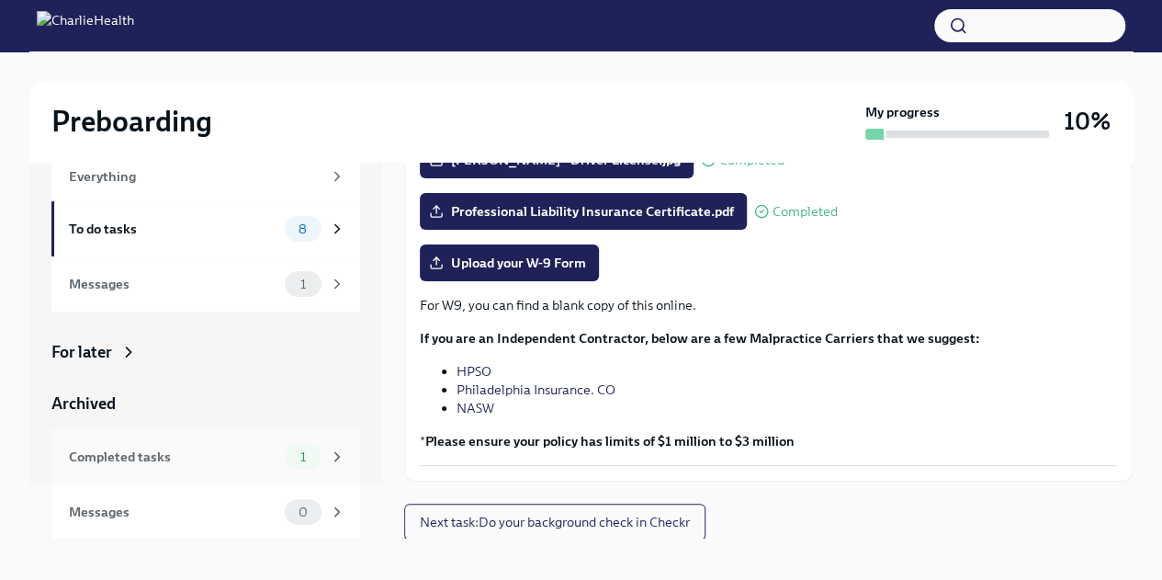
scroll to position [31, 0]
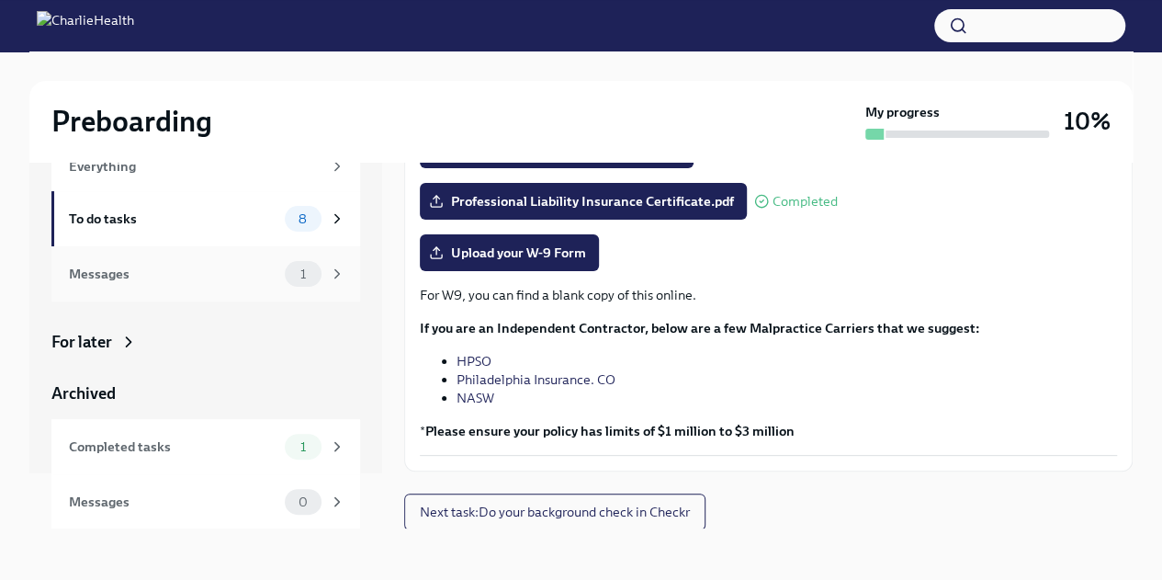
click at [233, 288] on div "Messages 1" at bounding box center [205, 273] width 309 height 55
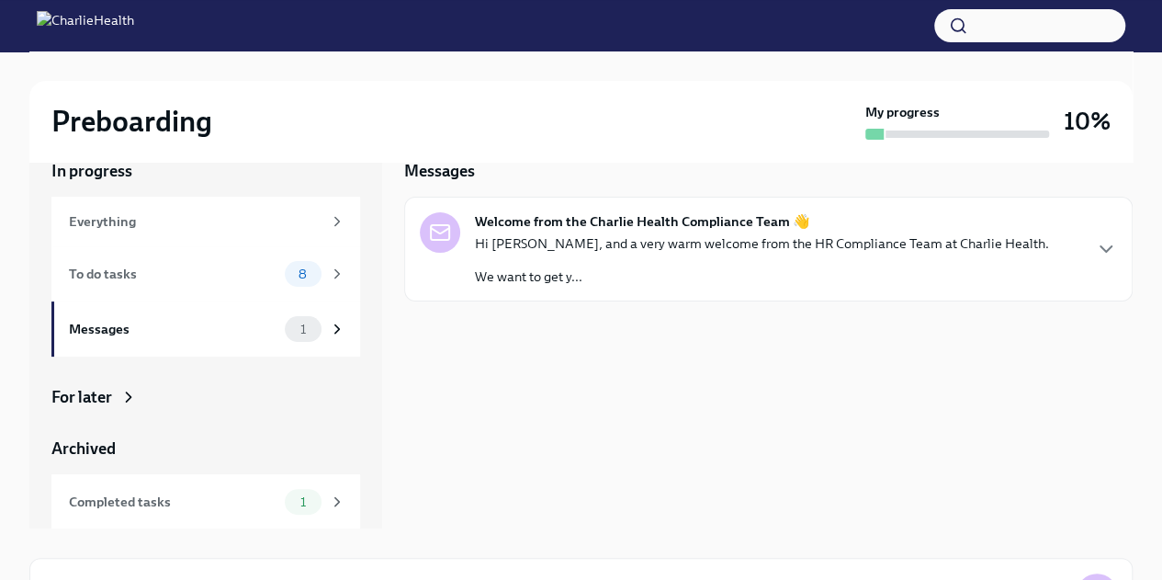
click at [668, 273] on p "We want to get y..." at bounding box center [762, 276] width 574 height 18
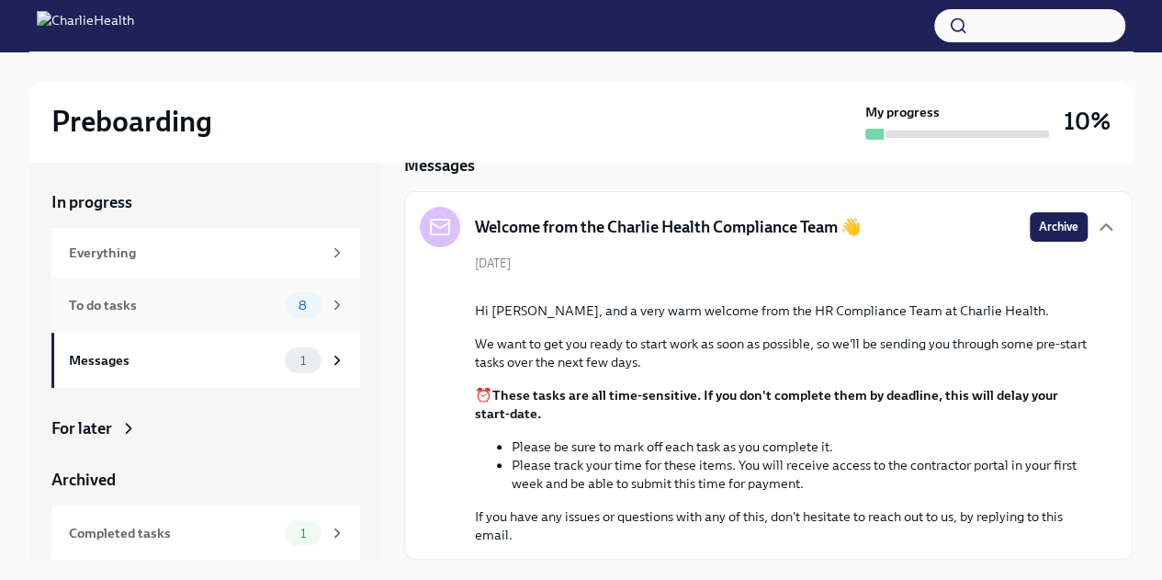
click at [291, 309] on span "8" at bounding box center [303, 306] width 30 height 14
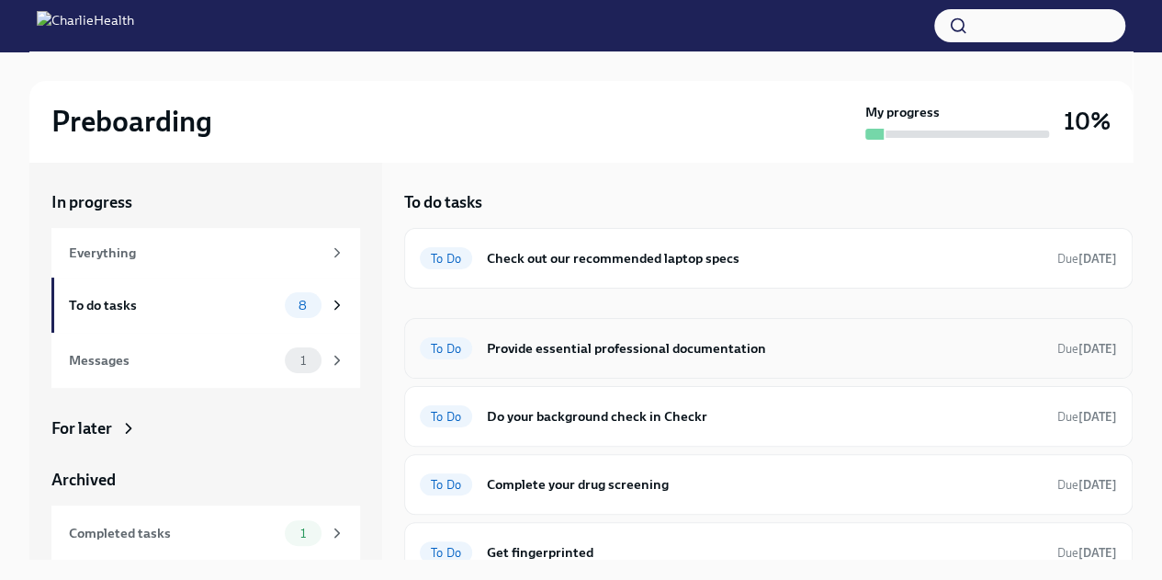
click at [694, 345] on h6 "Provide essential professional documentation" at bounding box center [765, 348] width 556 height 20
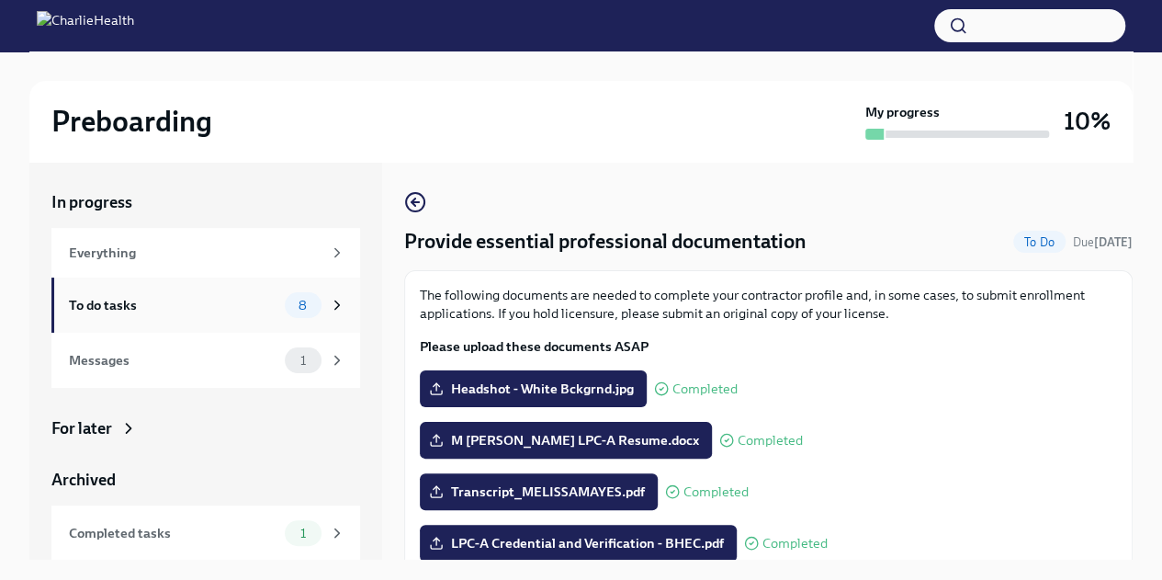
click at [176, 317] on div "To do tasks 8" at bounding box center [207, 305] width 277 height 26
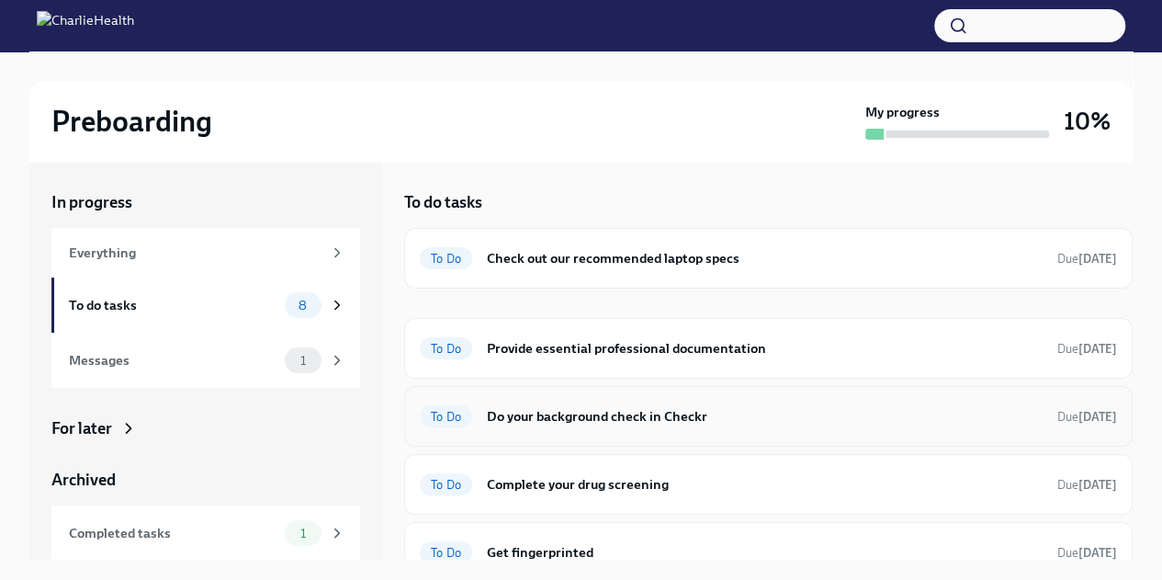
click at [722, 421] on h6 "Do your background check in Checkr" at bounding box center [765, 416] width 556 height 20
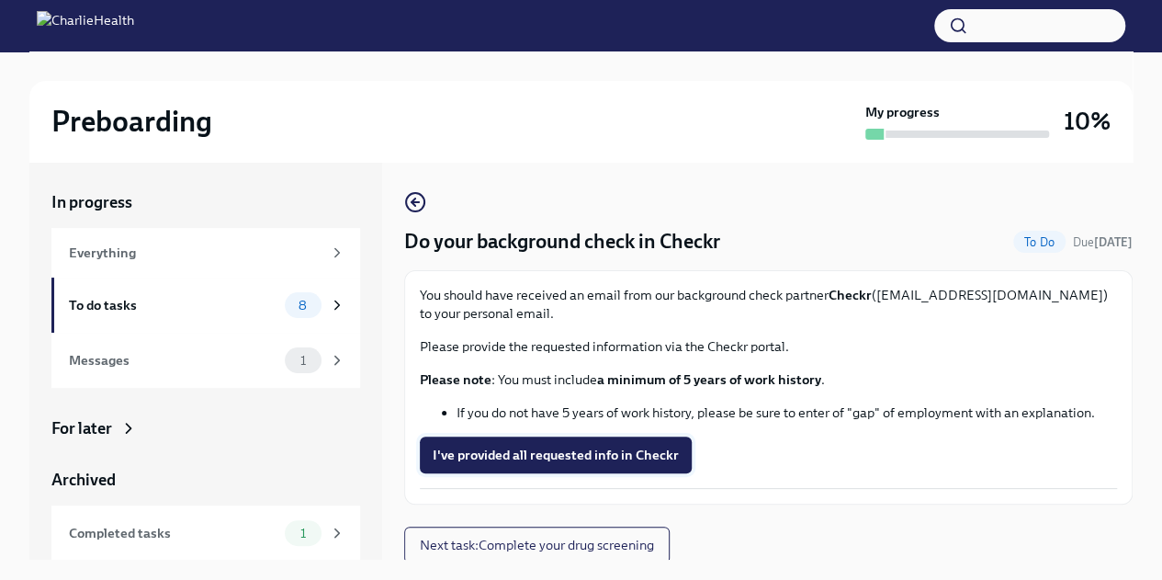
click at [592, 454] on span "I've provided all requested info in Checkr" at bounding box center [556, 455] width 246 height 18
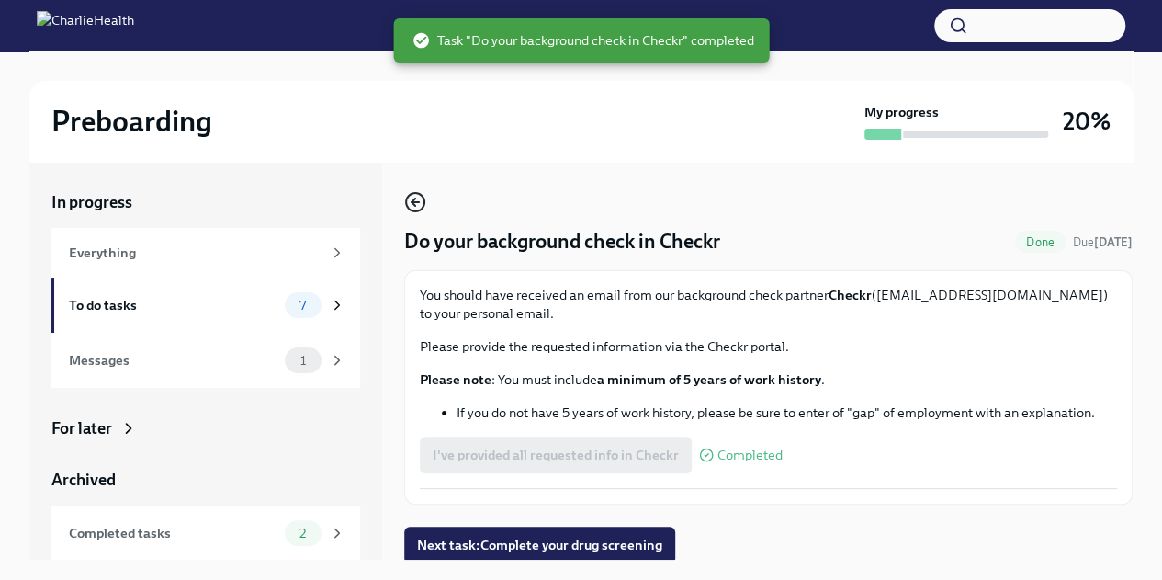
click at [412, 201] on icon "button" at bounding box center [414, 201] width 4 height 7
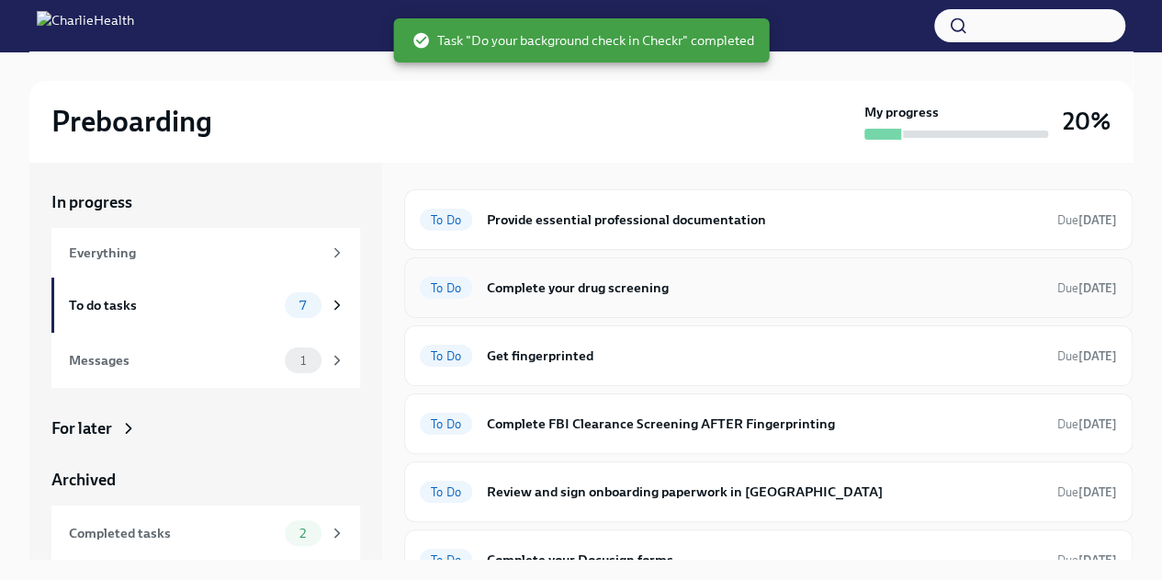
scroll to position [154, 0]
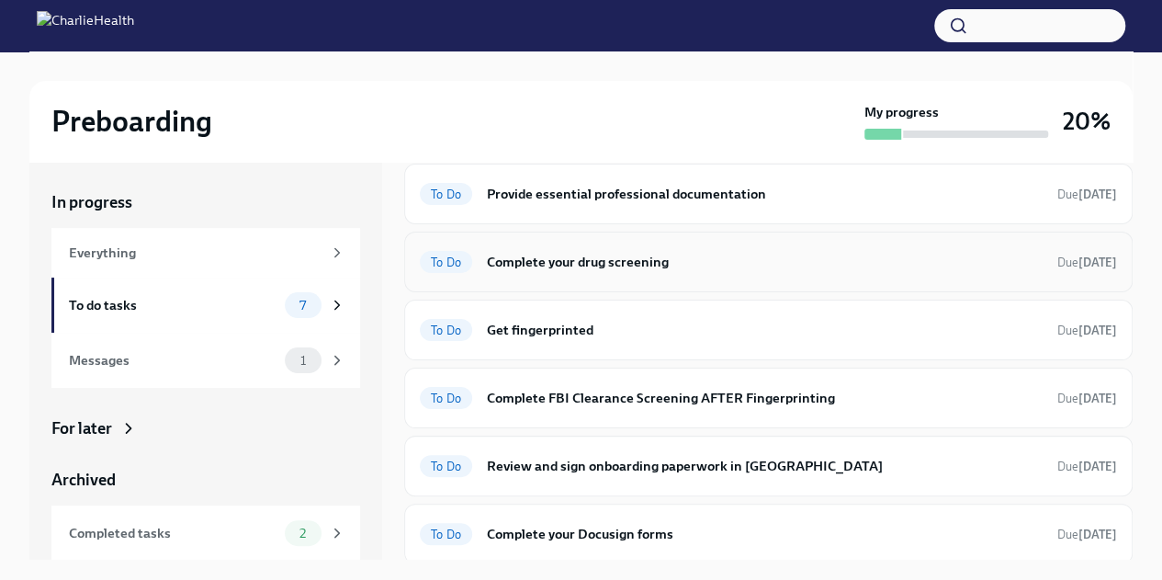
click at [982, 263] on h6 "Complete your drug screening" at bounding box center [765, 262] width 556 height 20
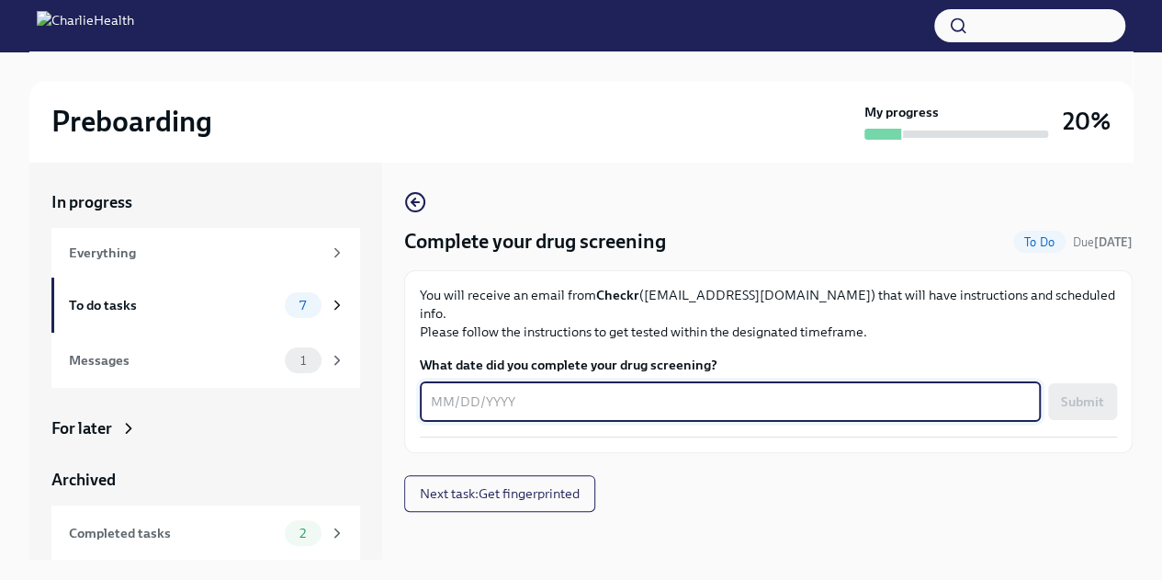
click at [533, 390] on textarea "What date did you complete your drug screening?" at bounding box center [730, 401] width 599 height 22
type textarea "[DATE]"
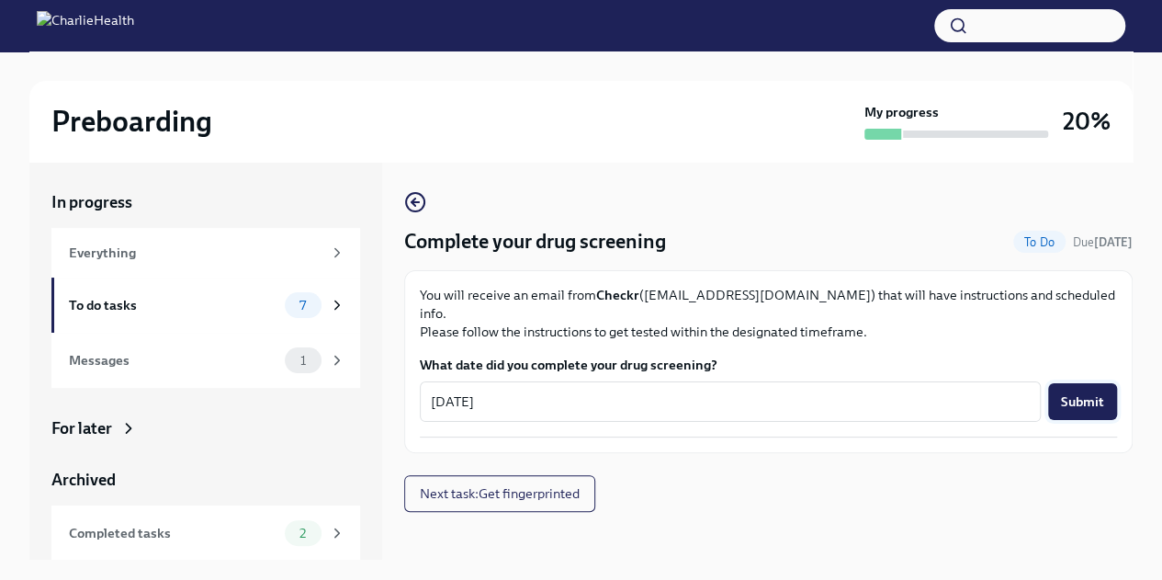
click at [1079, 392] on span "Submit" at bounding box center [1082, 401] width 43 height 18
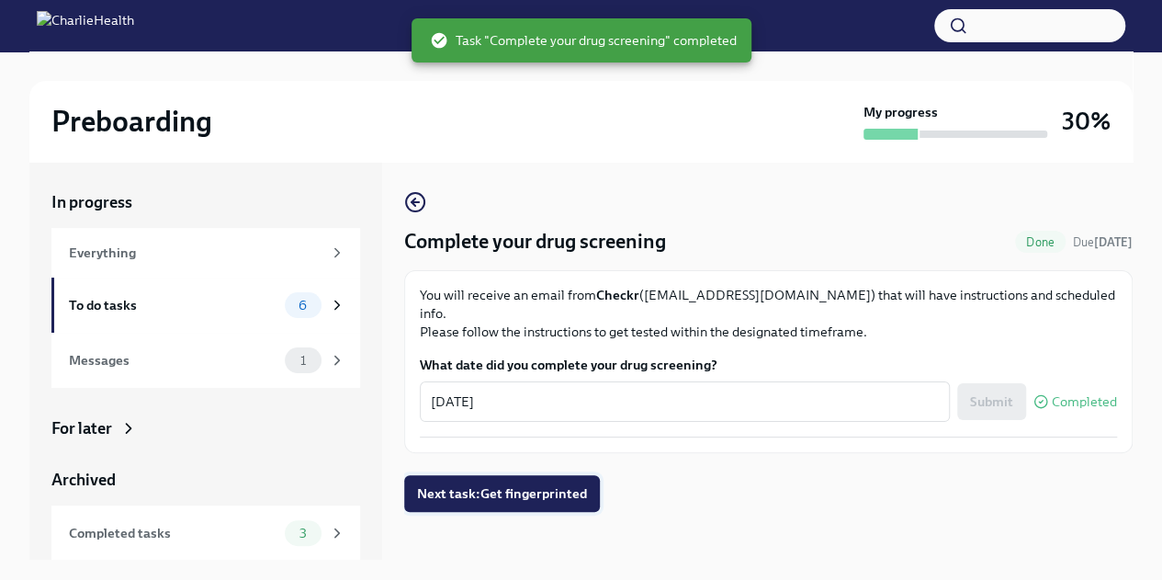
click at [514, 484] on span "Next task : Get fingerprinted" at bounding box center [502, 493] width 170 height 18
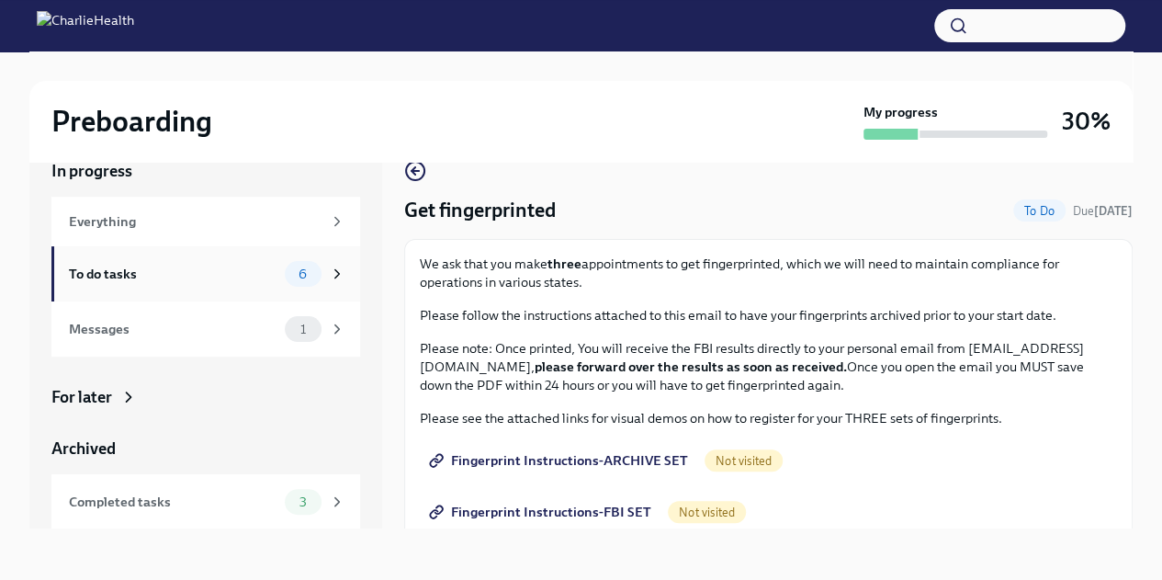
click at [145, 276] on div "To do tasks" at bounding box center [173, 274] width 209 height 20
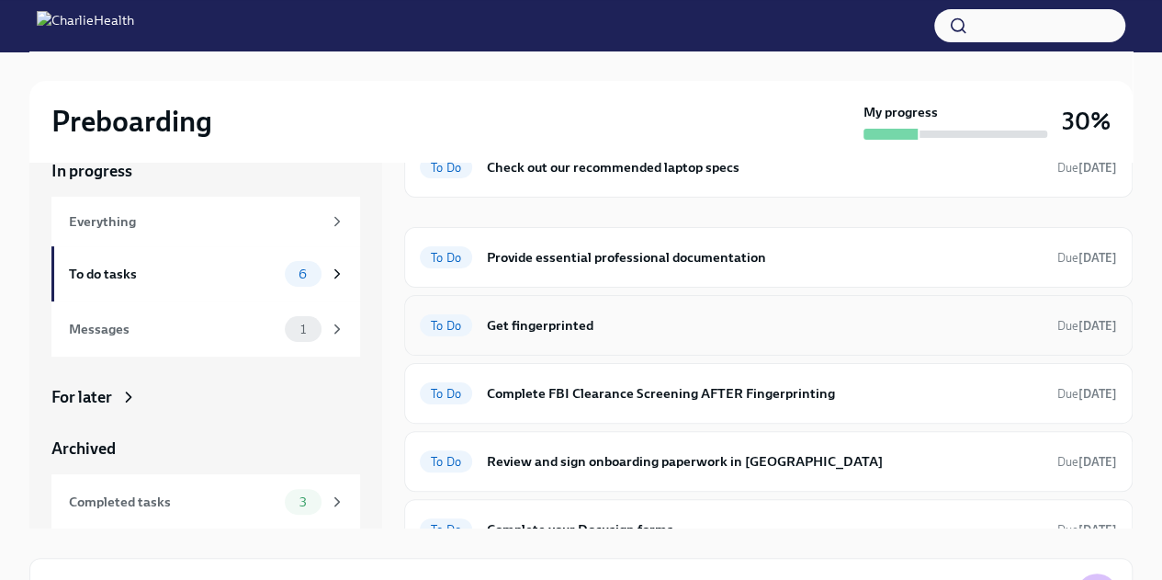
scroll to position [86, 0]
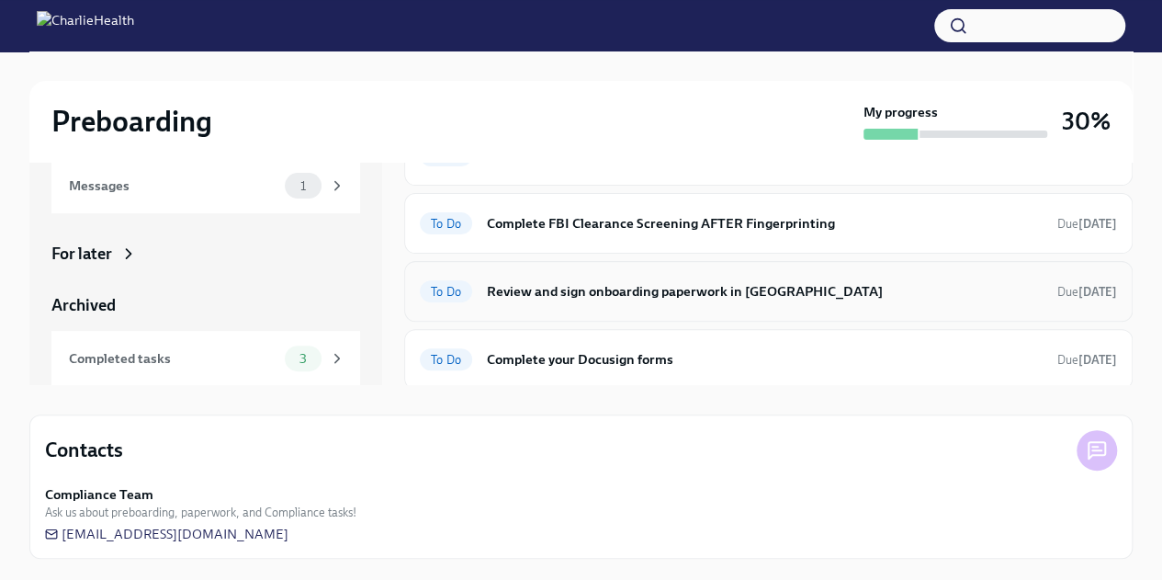
click at [870, 299] on div "To Do Review and sign onboarding paperwork in [GEOGRAPHIC_DATA] Due [DATE]" at bounding box center [768, 291] width 697 height 29
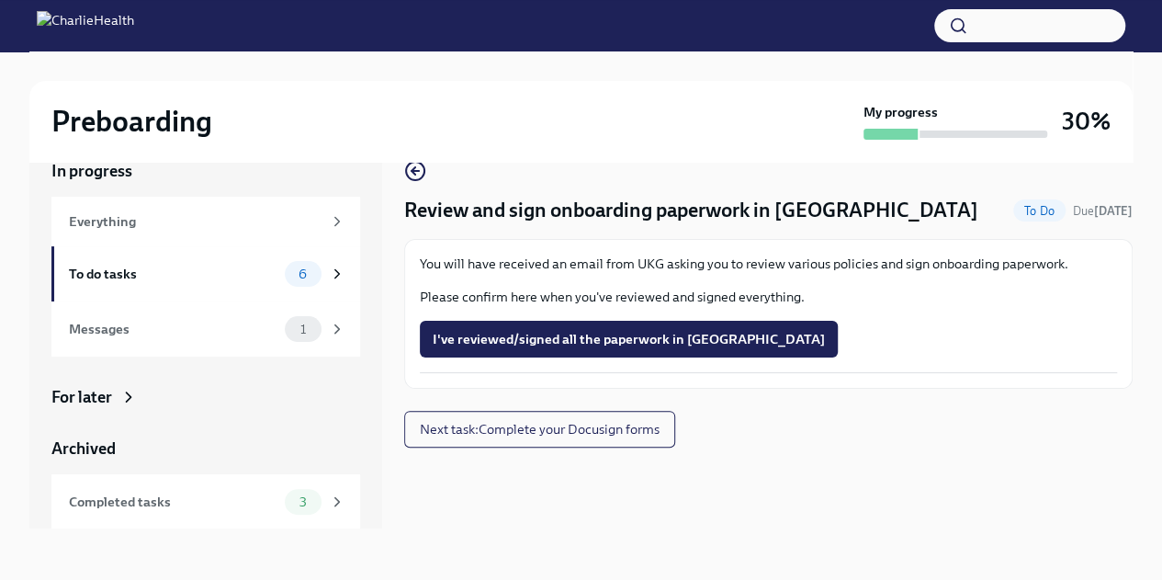
scroll to position [31, 0]
click at [205, 279] on div "To do tasks" at bounding box center [173, 274] width 209 height 20
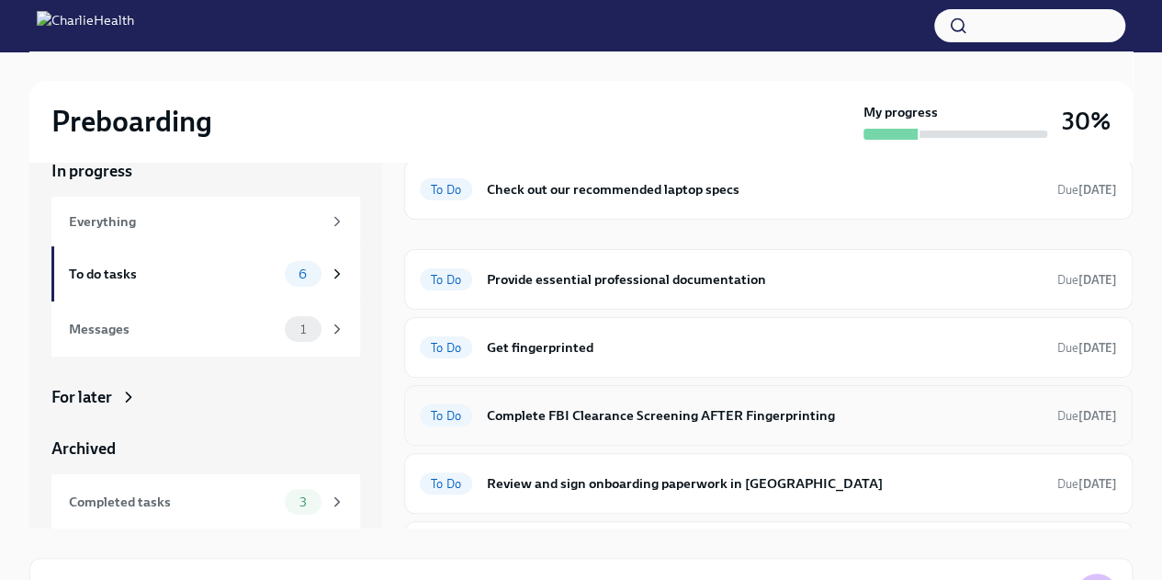
scroll to position [86, 0]
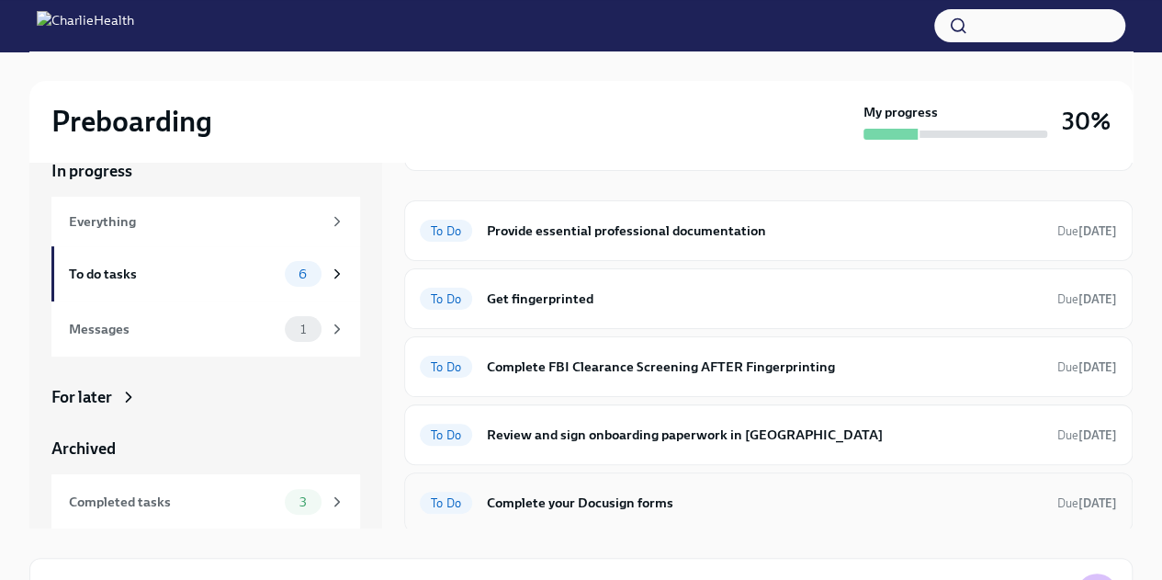
click at [668, 498] on h6 "Complete your Docusign forms" at bounding box center [765, 502] width 556 height 20
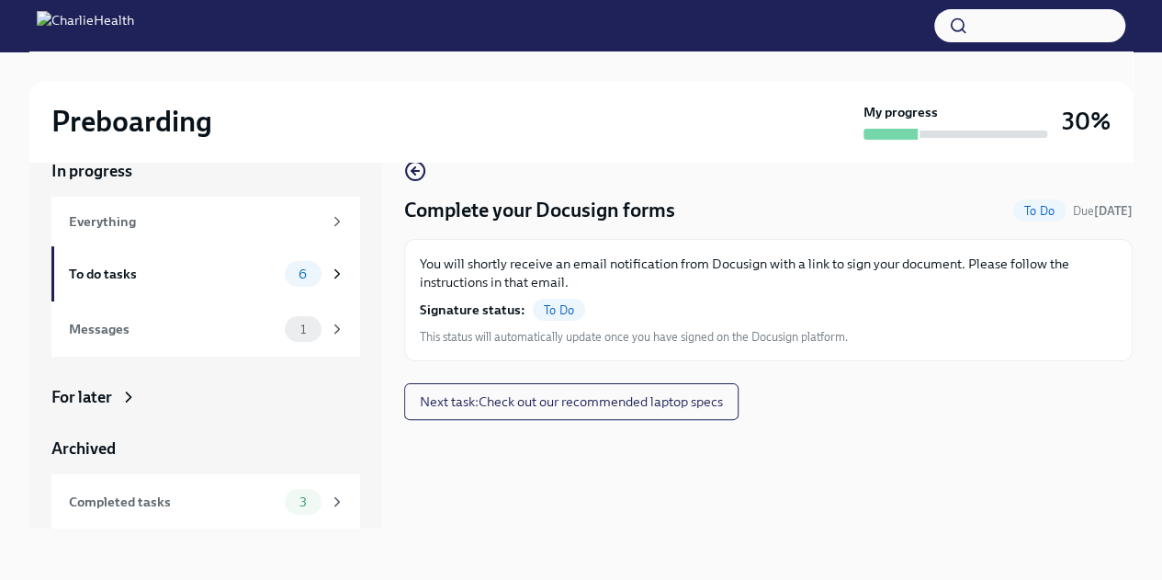
click at [568, 311] on span "To Do" at bounding box center [559, 310] width 52 height 14
click at [717, 337] on span "This status will automatically update once you have signed on the Docusign plat…" at bounding box center [634, 336] width 428 height 17
click at [261, 277] on div "To do tasks" at bounding box center [173, 274] width 209 height 20
